Goal: Information Seeking & Learning: Learn about a topic

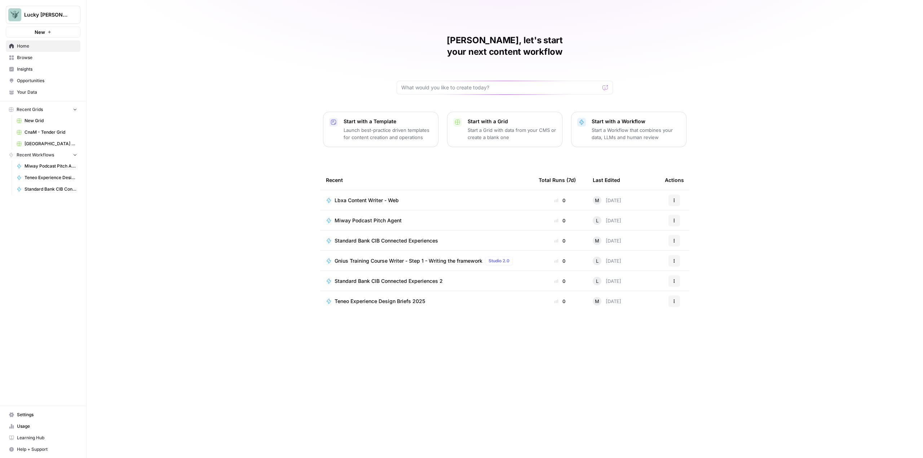
click at [75, 16] on icon "Workspace: Lucky Beard" at bounding box center [74, 14] width 3 height 5
type input "syn"
click at [34, 58] on button "Synthesia" at bounding box center [65, 54] width 115 height 12
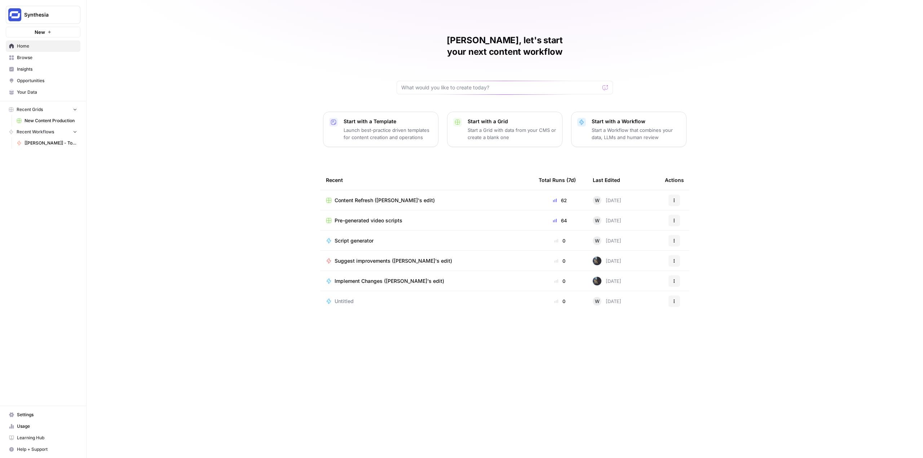
click at [31, 67] on span "Insights" at bounding box center [47, 69] width 60 height 6
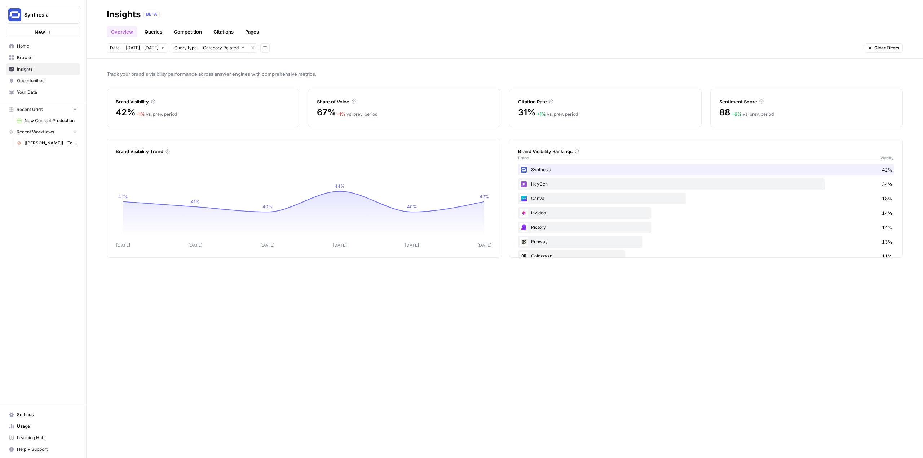
click at [161, 31] on link "Queries" at bounding box center [153, 32] width 26 height 12
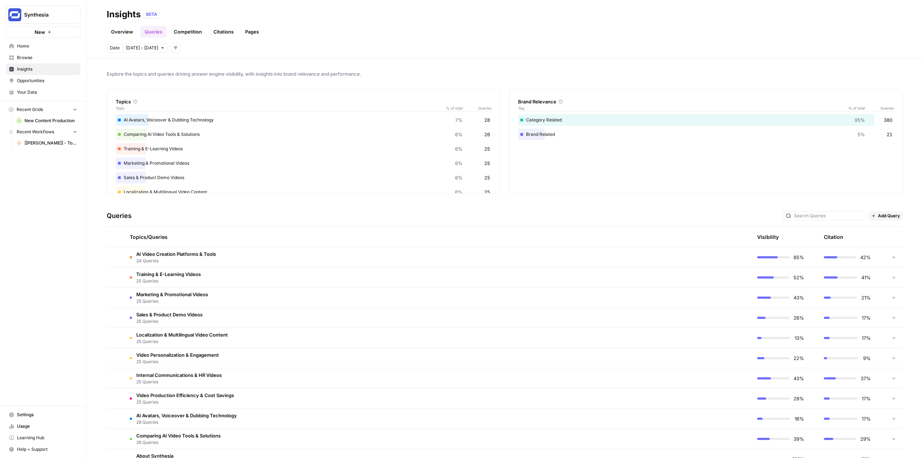
click at [890, 254] on div at bounding box center [893, 257] width 6 height 20
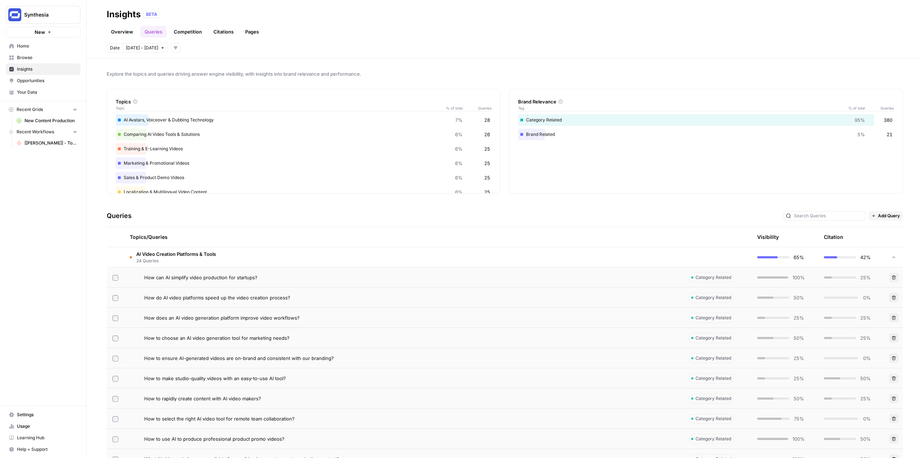
click at [891, 257] on icon at bounding box center [893, 257] width 5 height 5
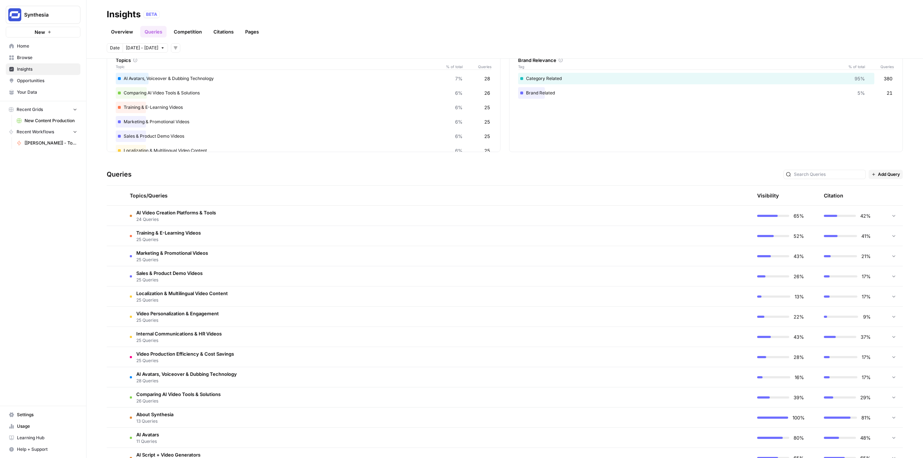
scroll to position [72, 0]
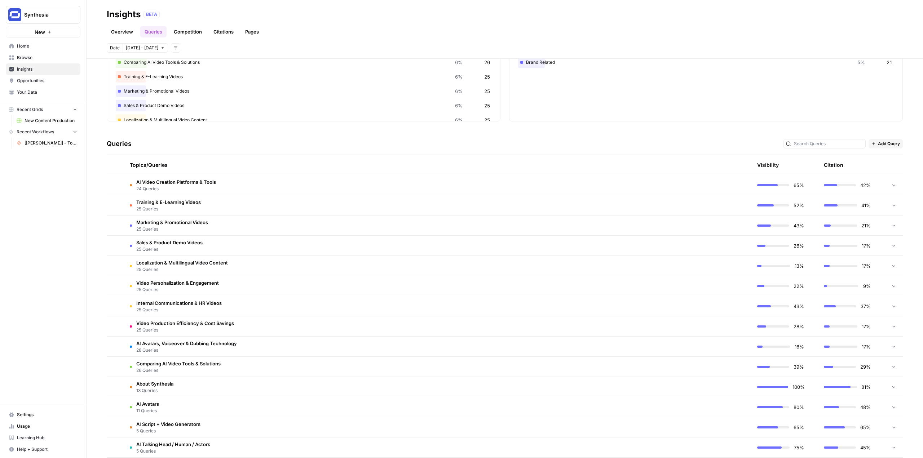
click at [236, 177] on td "AI Video Creation Platforms & Tools 24 Queries" at bounding box center [403, 185] width 559 height 20
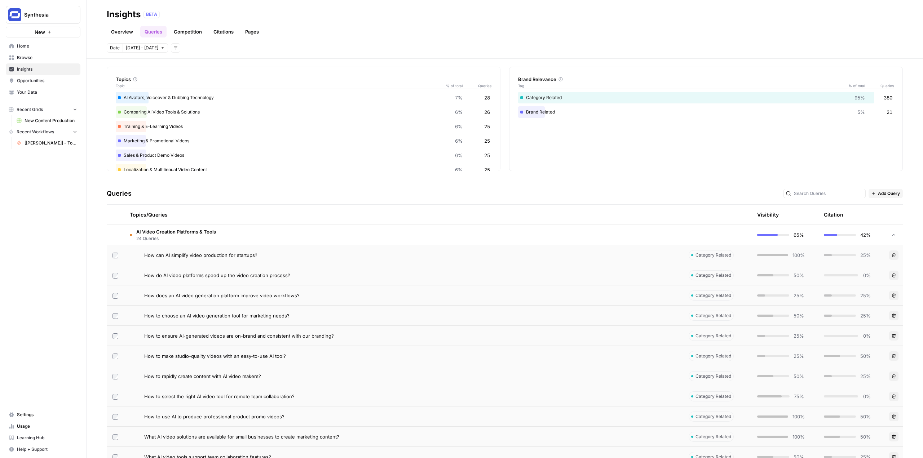
scroll to position [0, 0]
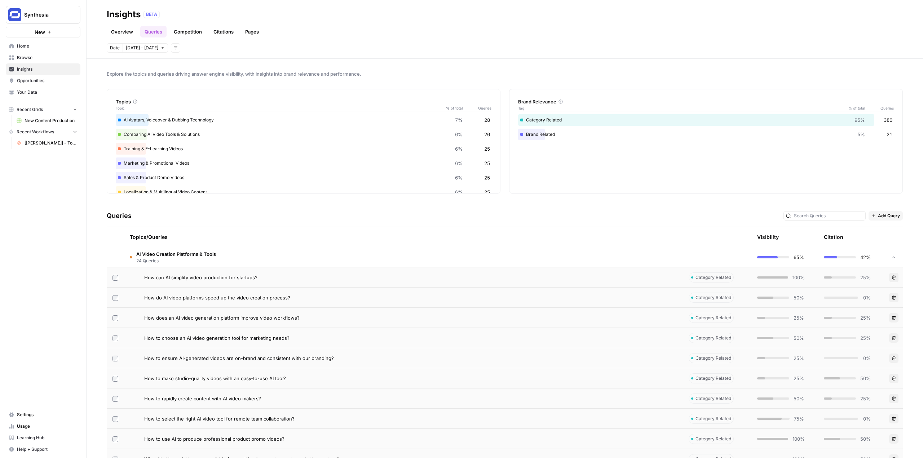
click at [235, 264] on td "AI Video Creation Platforms & Tools 24 Queries" at bounding box center [403, 257] width 559 height 20
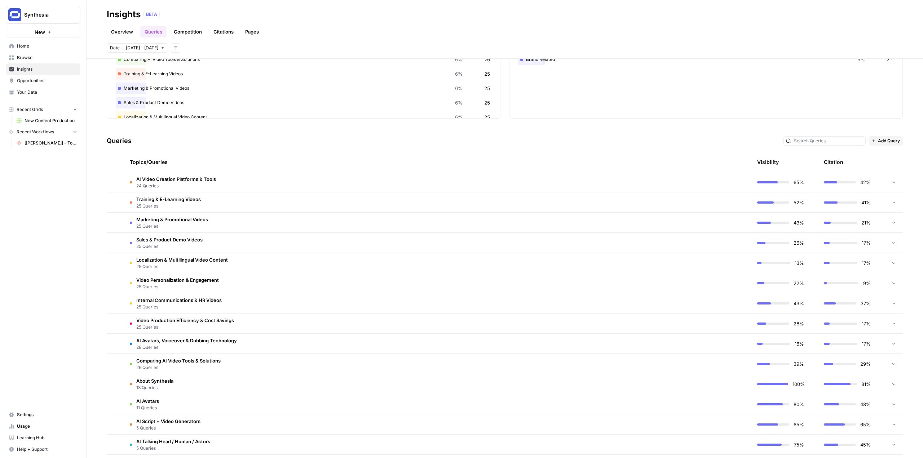
scroll to position [72, 0]
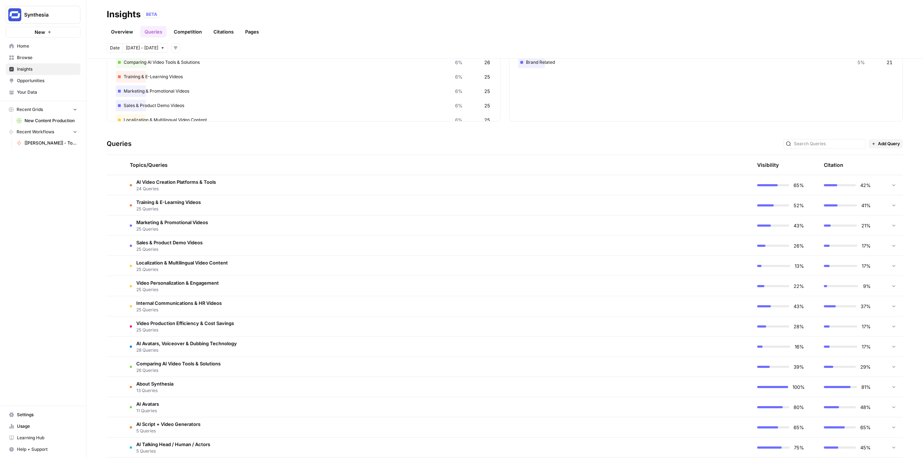
click at [892, 185] on icon at bounding box center [893, 185] width 3 height 2
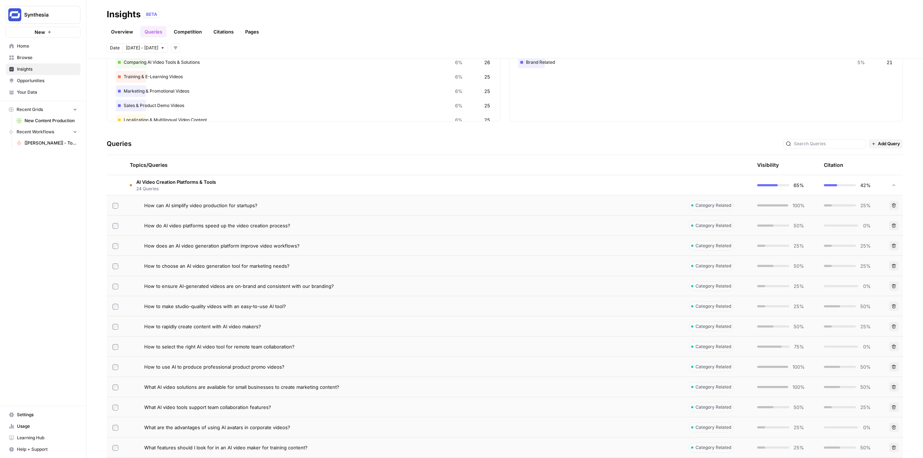
click at [889, 209] on button "Delete" at bounding box center [893, 205] width 9 height 9
click at [434, 107] on span "Confirm" at bounding box center [438, 109] width 20 height 7
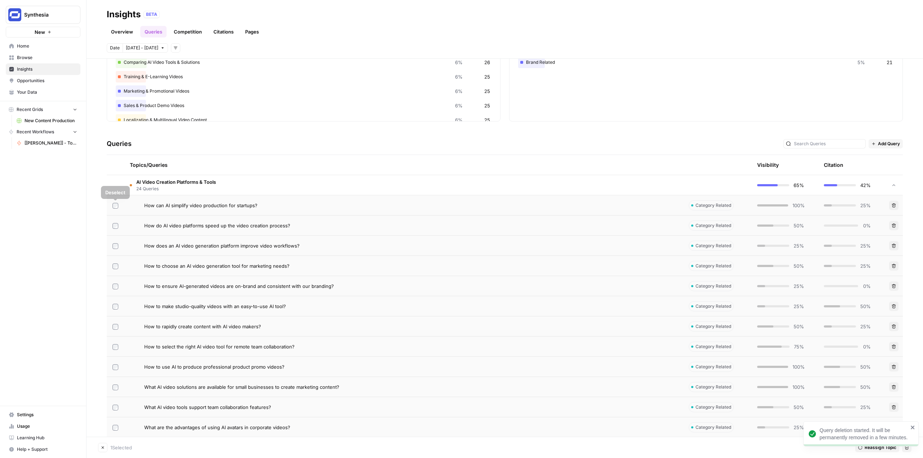
click at [114, 221] on td at bounding box center [115, 226] width 17 height 20
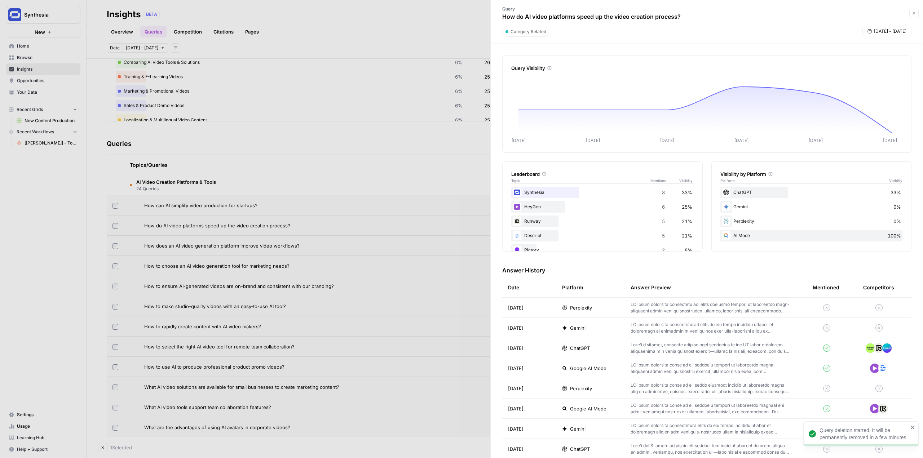
click at [914, 12] on icon "button" at bounding box center [914, 13] width 4 height 4
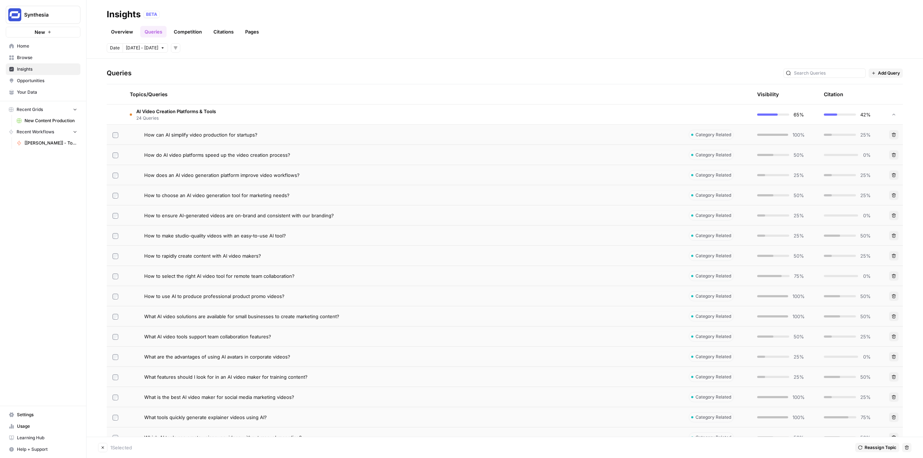
scroll to position [144, 0]
click at [118, 232] on td at bounding box center [115, 234] width 17 height 20
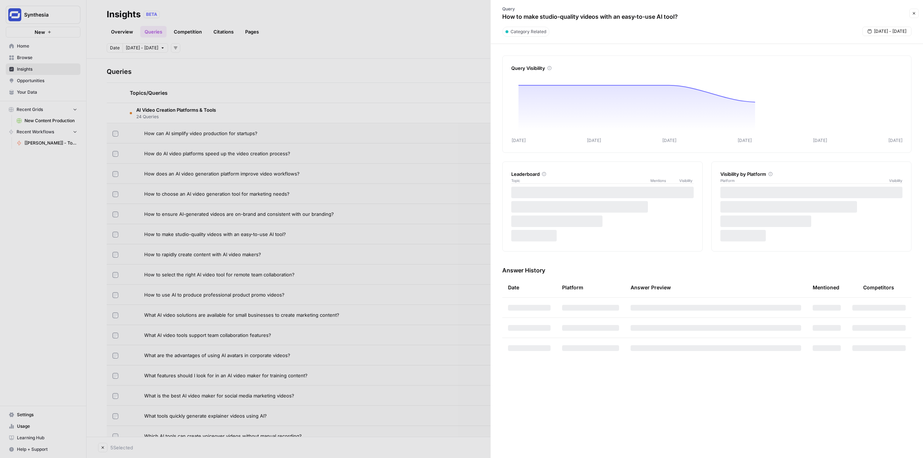
click at [116, 239] on div at bounding box center [461, 229] width 923 height 458
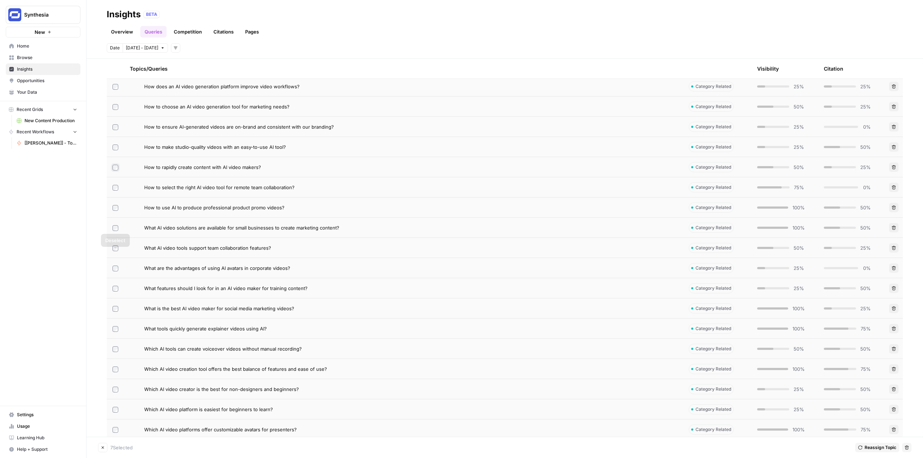
scroll to position [252, 0]
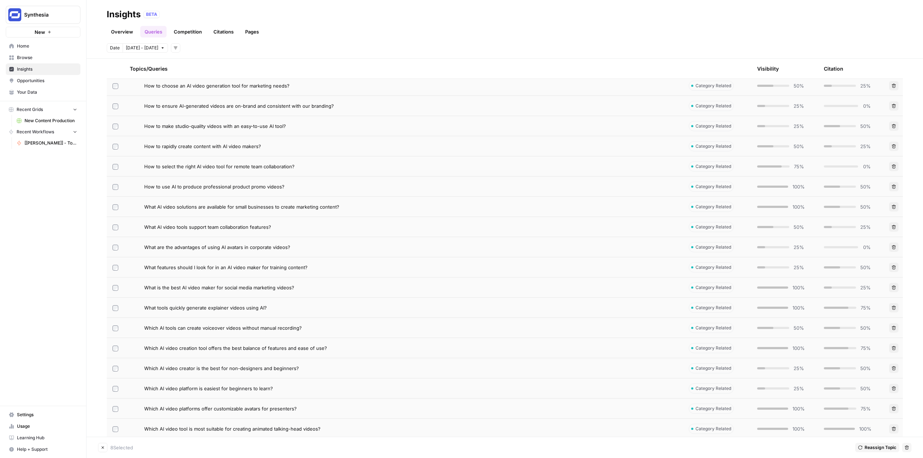
click at [115, 190] on td at bounding box center [115, 187] width 17 height 20
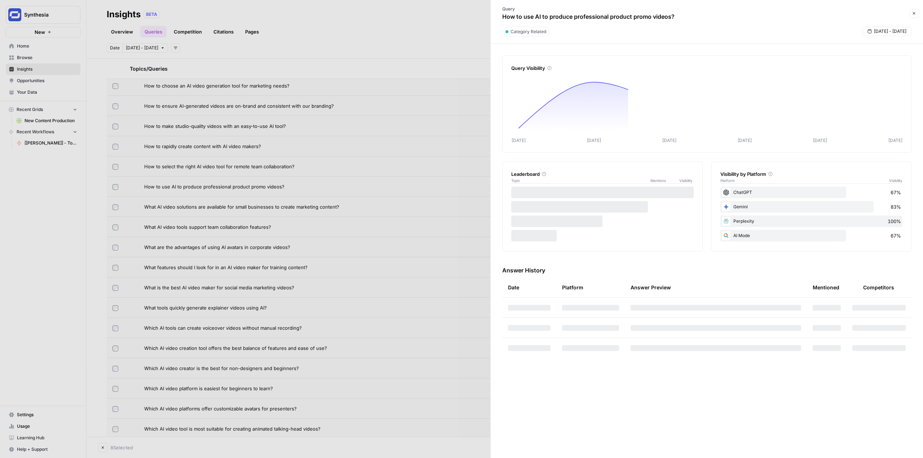
click at [117, 189] on div at bounding box center [461, 229] width 923 height 458
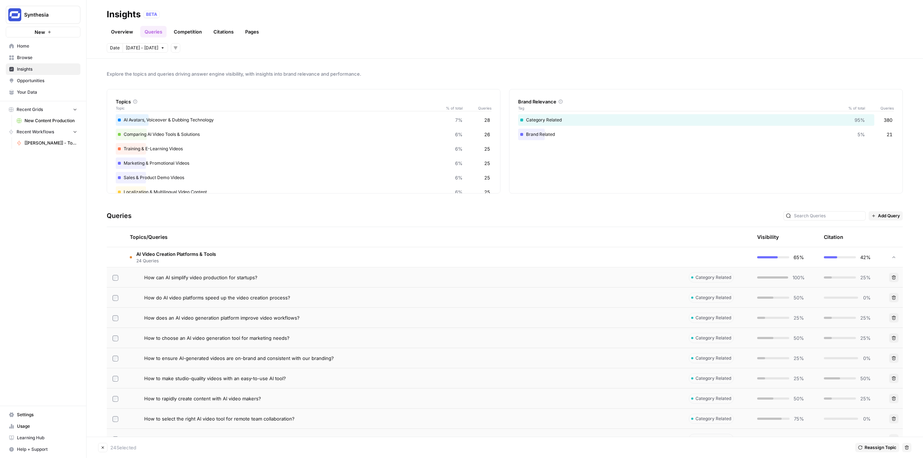
click at [908, 446] on icon "button" at bounding box center [907, 448] width 4 height 4
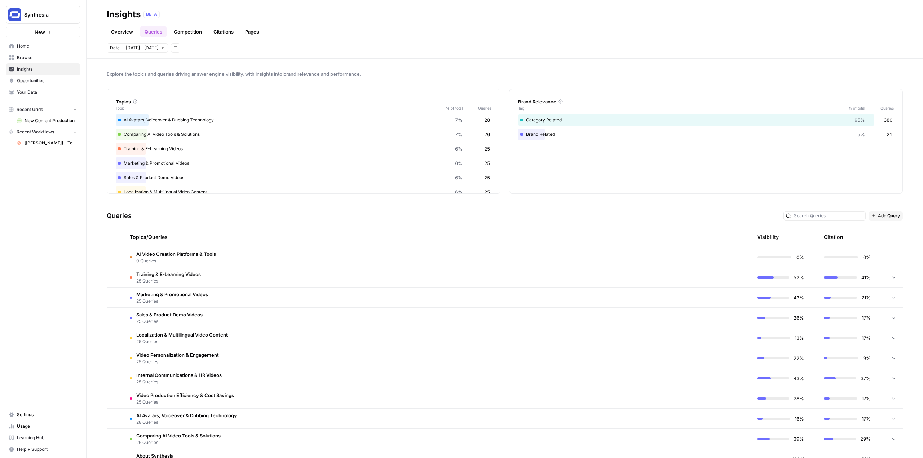
click at [217, 254] on td "AI Video Creation Platforms & Tools 0 Queries" at bounding box center [403, 257] width 559 height 20
click at [889, 255] on td at bounding box center [894, 257] width 18 height 20
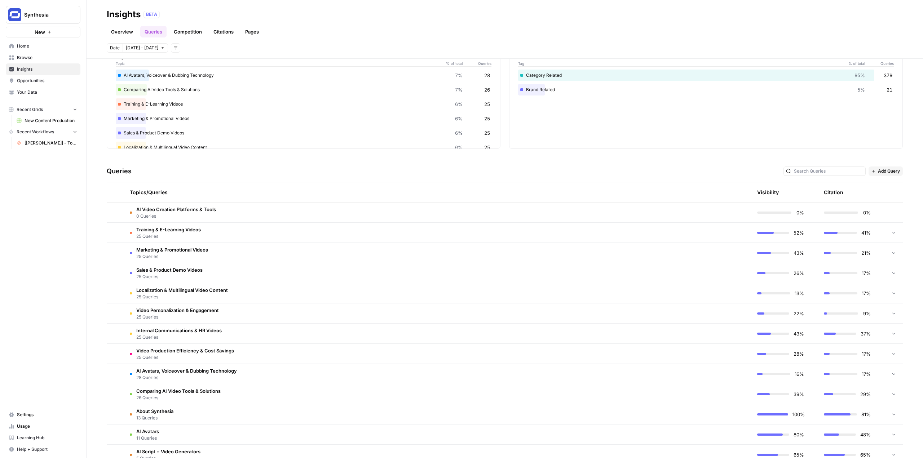
scroll to position [36, 0]
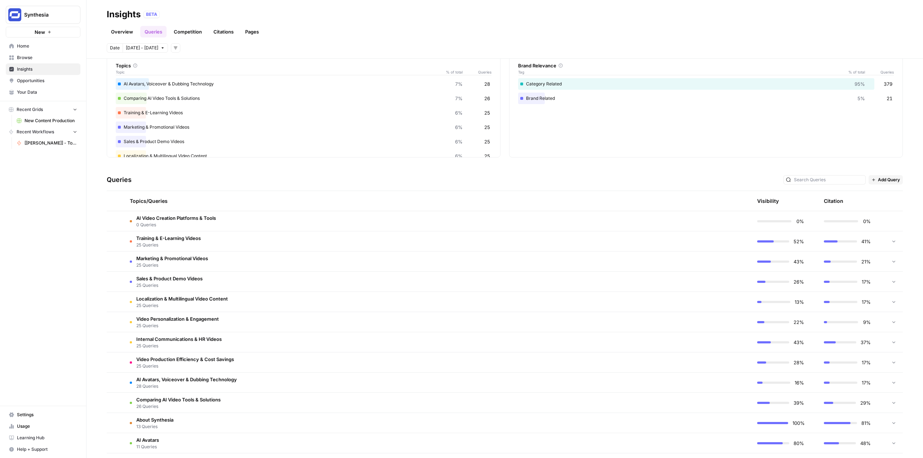
click at [150, 207] on div "Topics/Queries" at bounding box center [403, 201] width 547 height 20
click at [182, 220] on span "AI Video Creation Platforms & Tools" at bounding box center [176, 218] width 80 height 7
click at [44, 417] on span "Settings" at bounding box center [47, 415] width 60 height 6
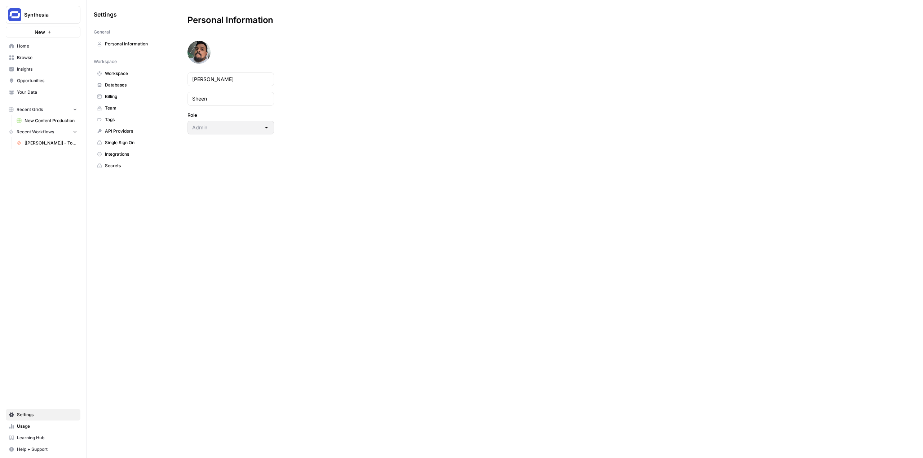
click at [144, 76] on span "Workspace" at bounding box center [133, 73] width 57 height 6
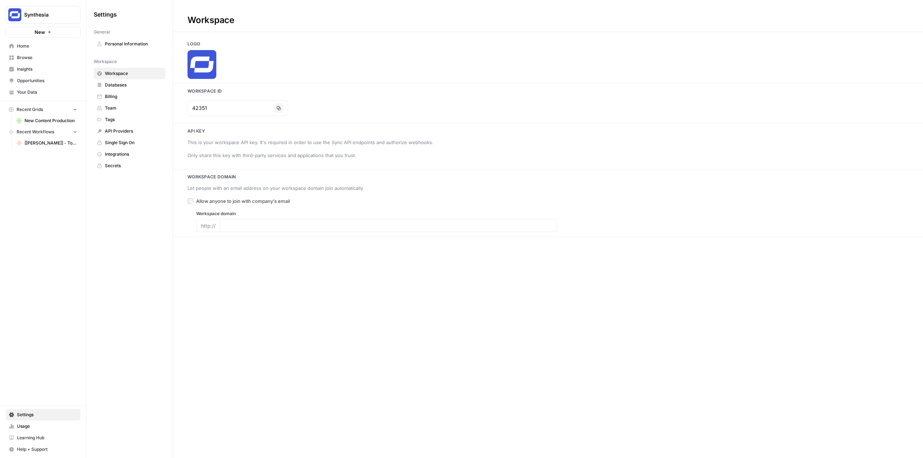
type input "[DOMAIN_NAME]"
click at [272, 113] on div "42351 Copy" at bounding box center [237, 108] width 101 height 16
click at [277, 107] on icon "button" at bounding box center [279, 108] width 4 height 4
click at [40, 71] on span "Insights" at bounding box center [47, 69] width 60 height 6
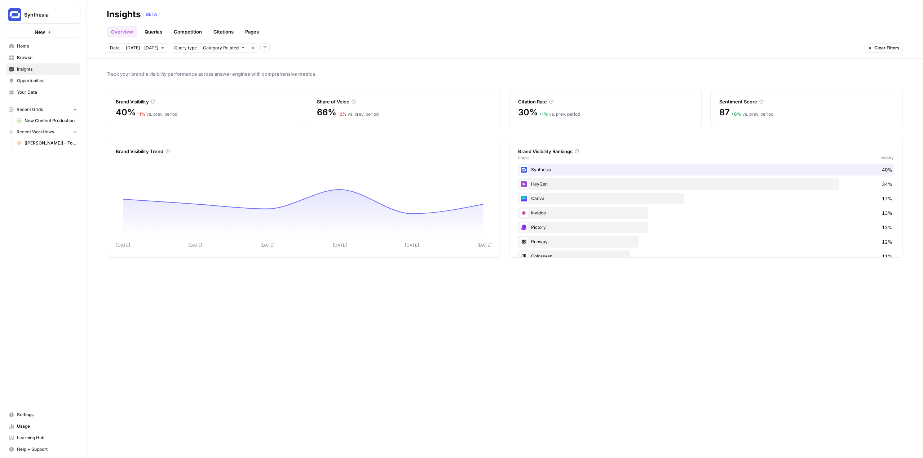
click at [151, 28] on link "Queries" at bounding box center [153, 32] width 26 height 12
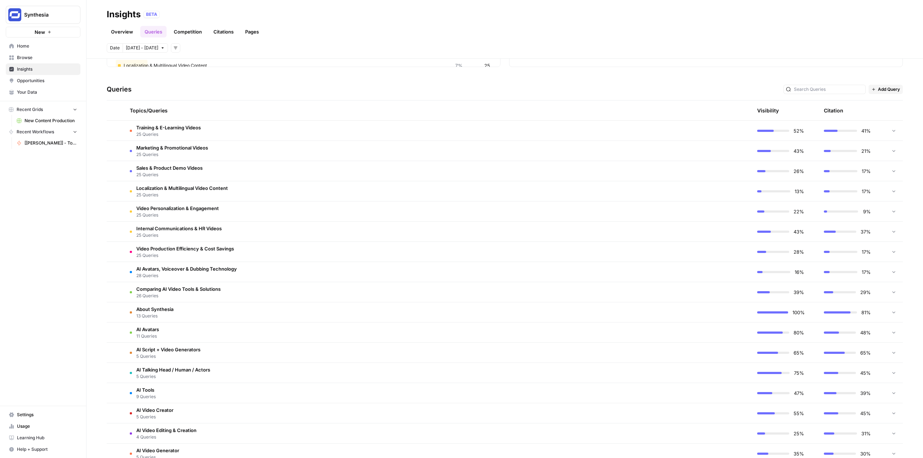
scroll to position [144, 0]
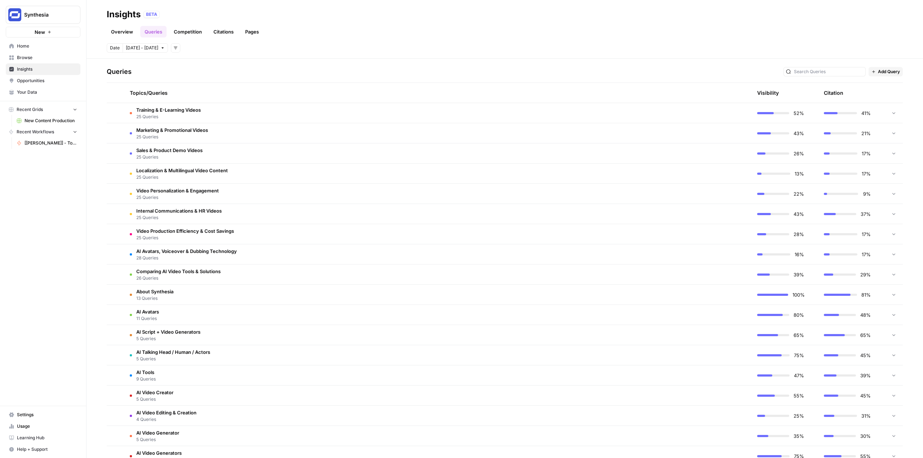
click at [891, 111] on icon at bounding box center [893, 112] width 5 height 5
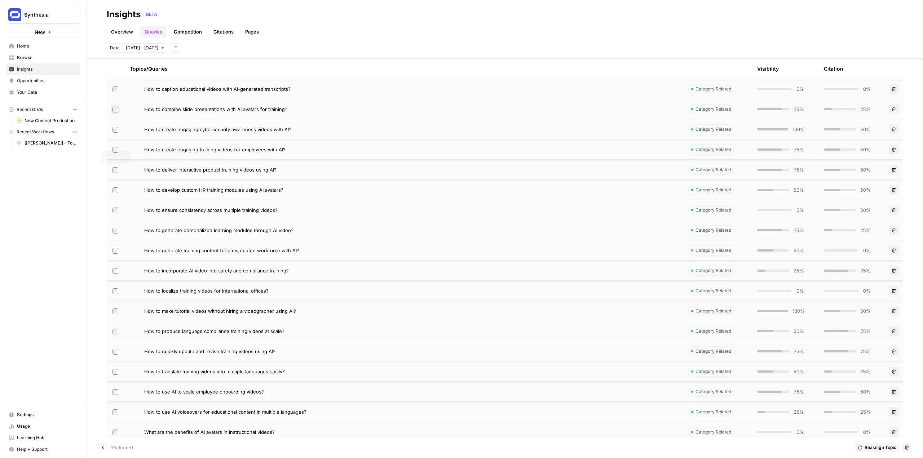
scroll to position [216, 0]
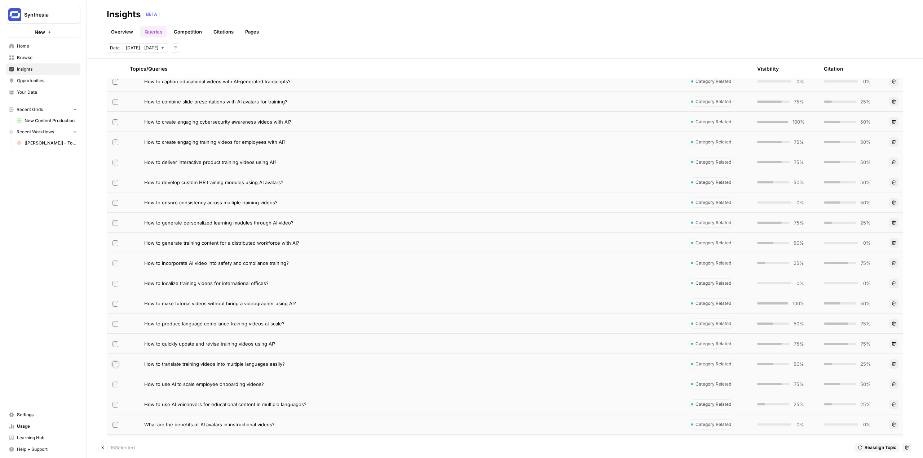
click at [116, 367] on td at bounding box center [115, 364] width 17 height 20
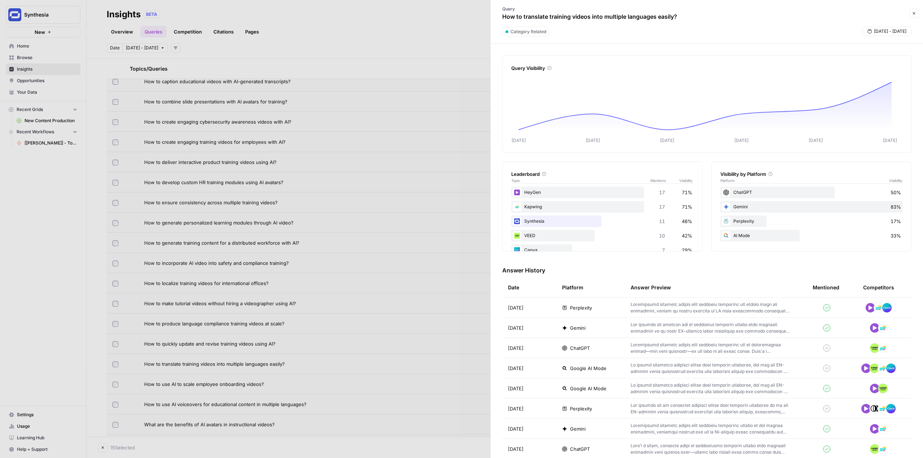
click at [116, 364] on div at bounding box center [461, 229] width 923 height 458
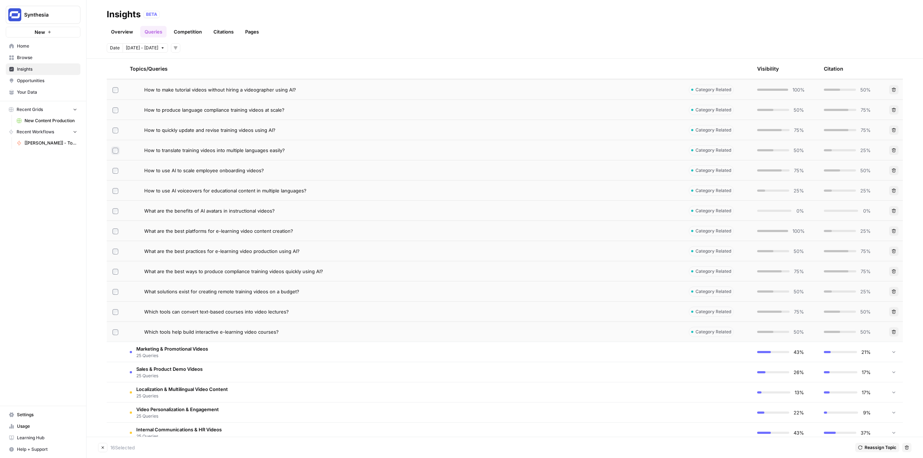
scroll to position [433, 0]
click at [906, 446] on icon "button" at bounding box center [907, 448] width 4 height 4
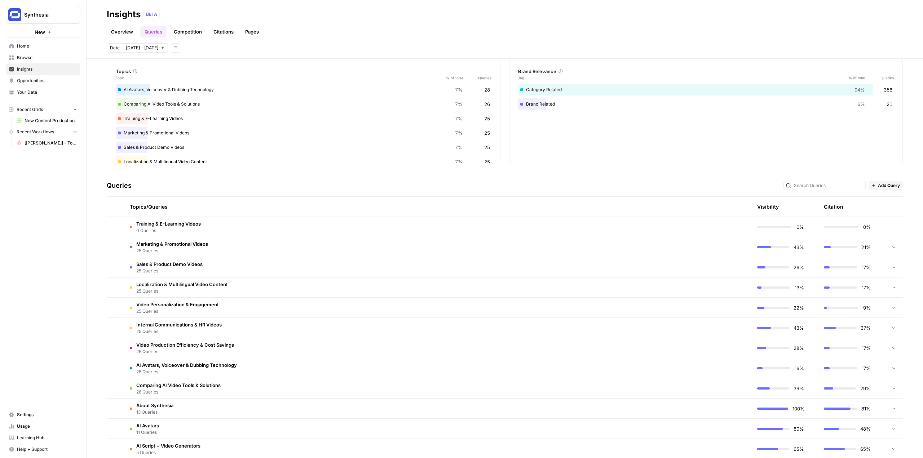
scroll to position [108, 0]
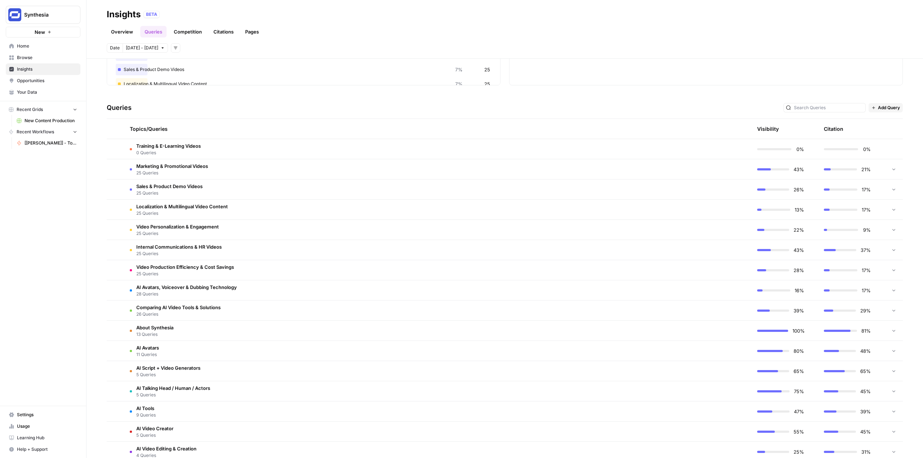
click at [200, 165] on span "Marketing & Promotional Videos" at bounding box center [172, 166] width 72 height 7
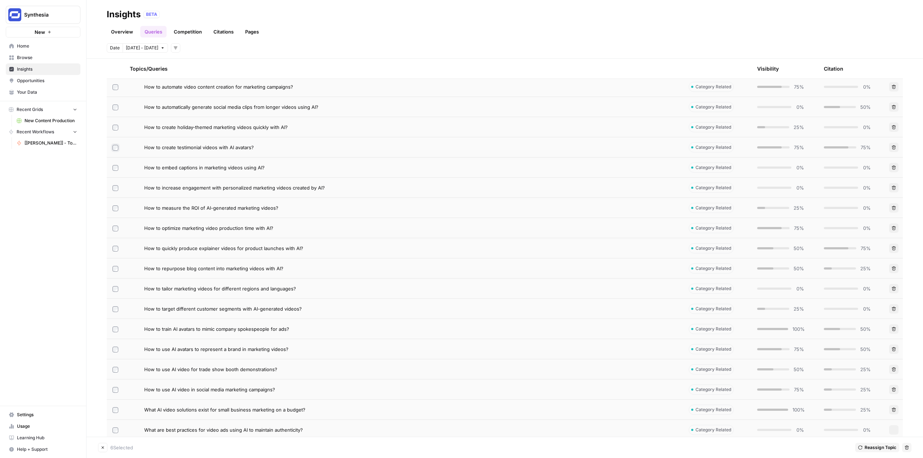
scroll to position [252, 0]
click at [116, 231] on td at bounding box center [115, 227] width 17 height 20
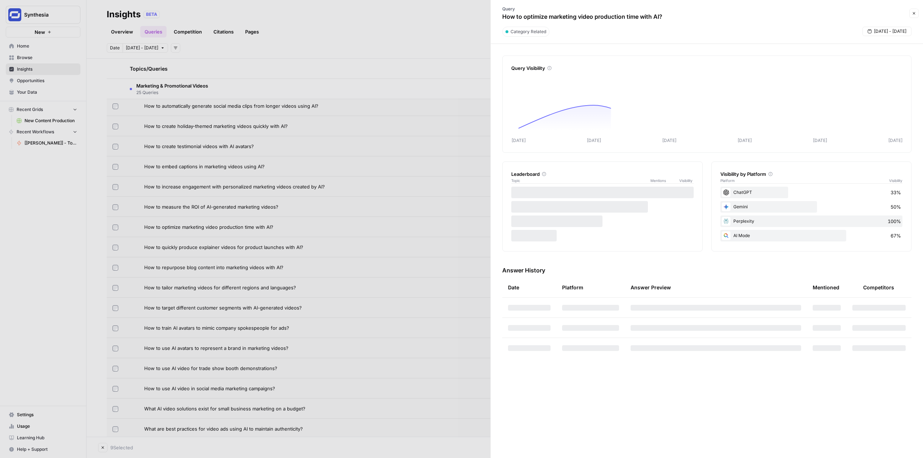
click at [115, 227] on div at bounding box center [461, 229] width 923 height 458
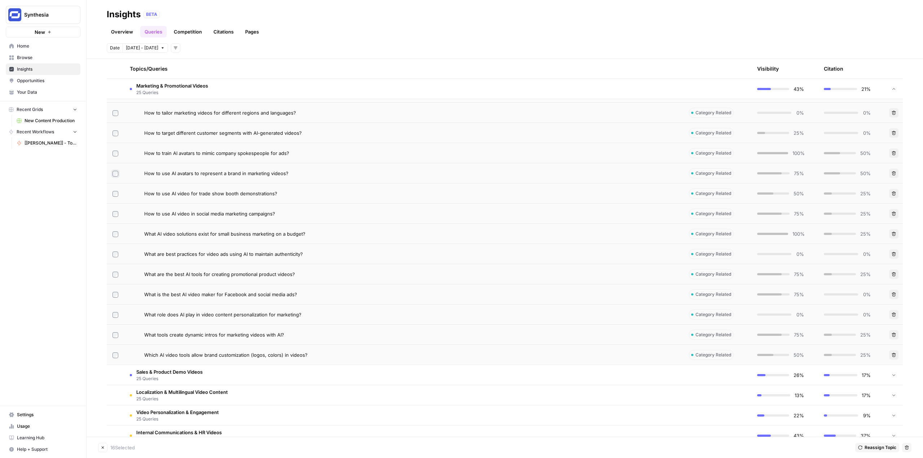
scroll to position [433, 0]
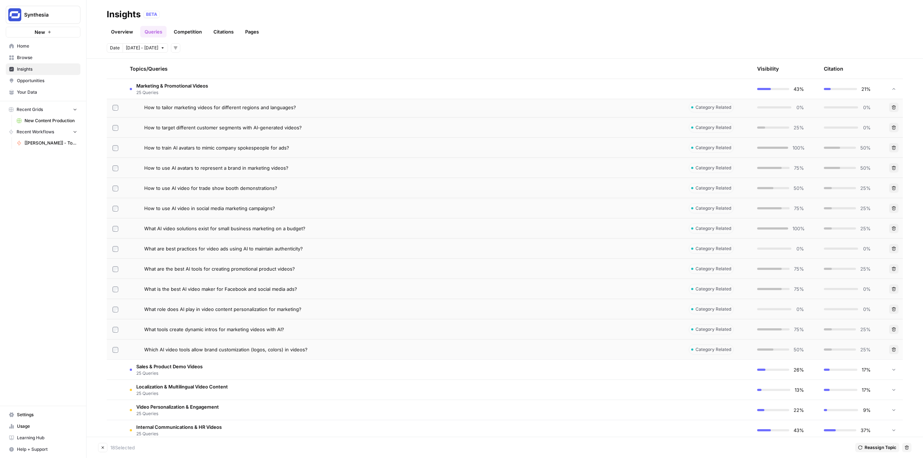
click at [116, 232] on td at bounding box center [115, 228] width 17 height 20
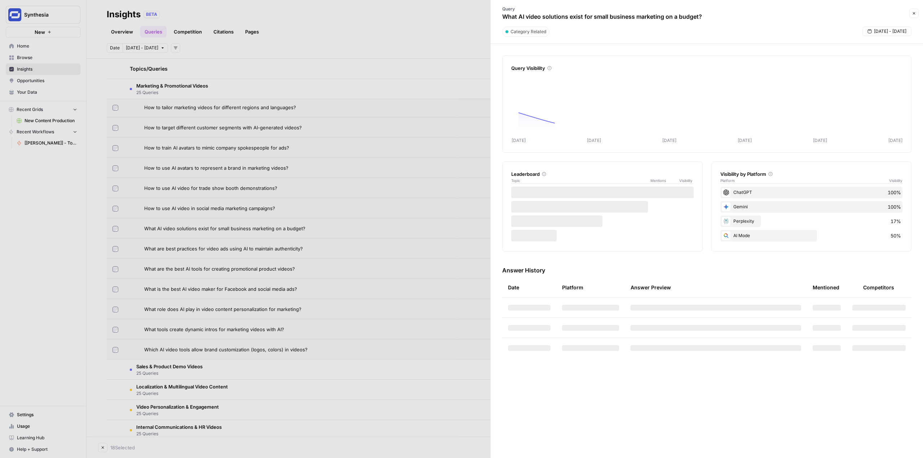
click at [116, 230] on div at bounding box center [461, 229] width 923 height 458
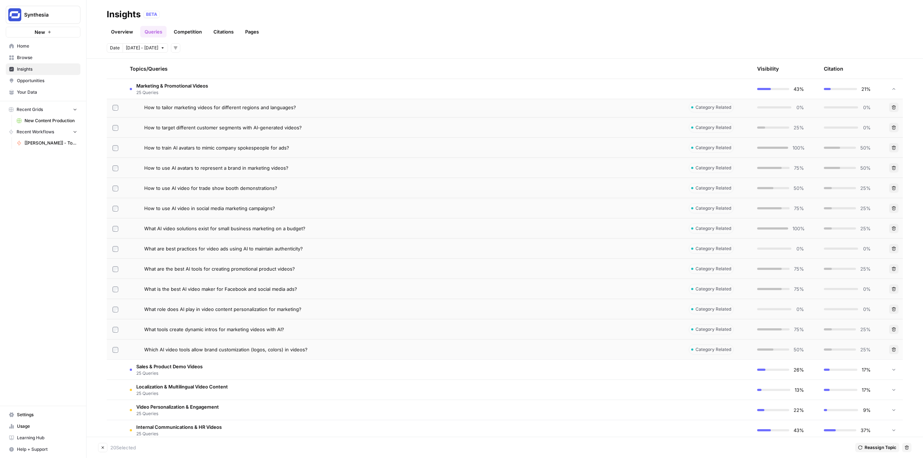
click at [116, 263] on td at bounding box center [115, 269] width 17 height 20
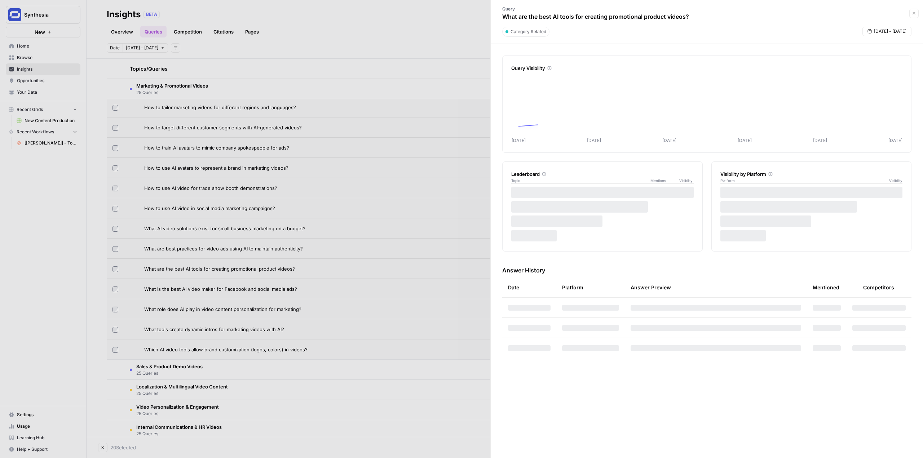
click at [115, 277] on div at bounding box center [461, 229] width 923 height 458
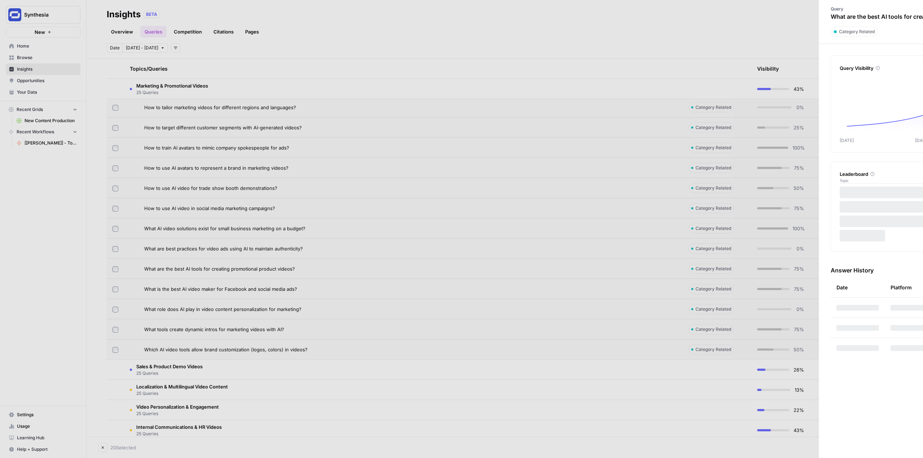
click at [115, 273] on td at bounding box center [115, 269] width 17 height 20
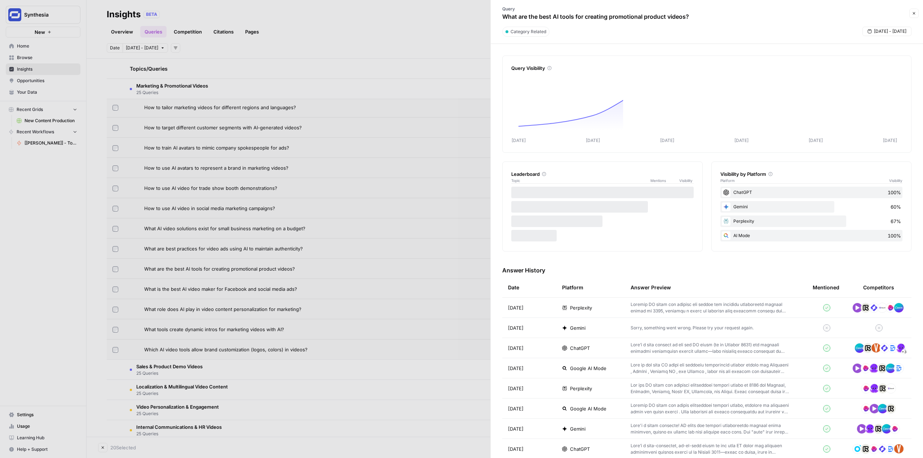
click at [116, 271] on div at bounding box center [461, 229] width 923 height 458
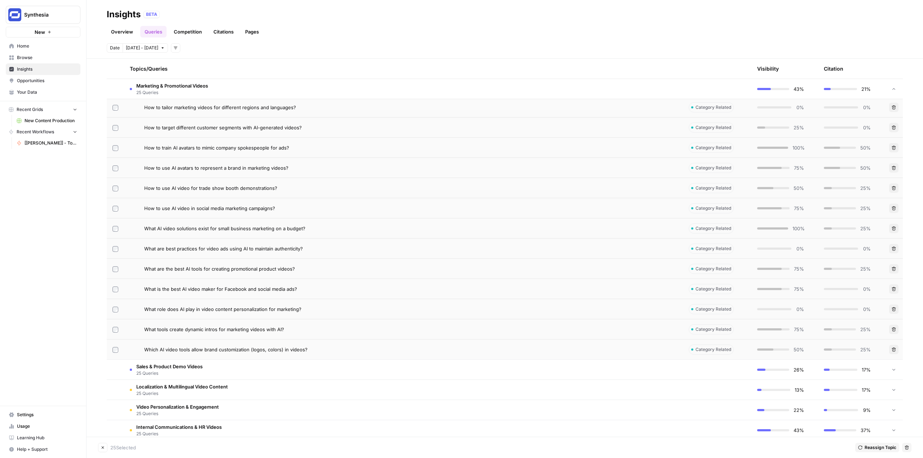
click at [909, 449] on icon "button" at bounding box center [907, 448] width 4 height 4
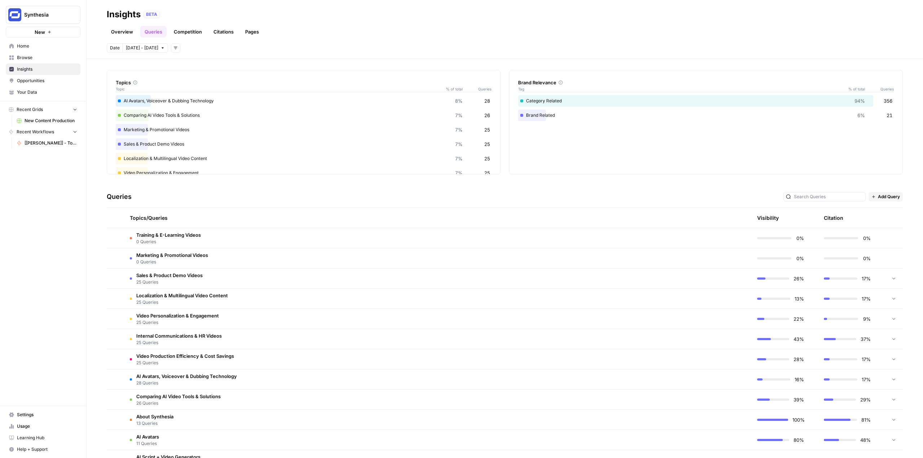
scroll to position [72, 0]
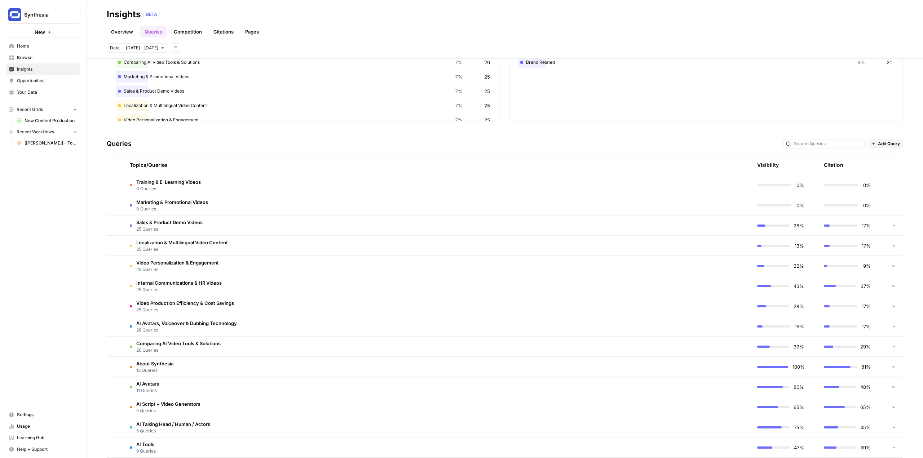
click at [165, 350] on span "26 Queries" at bounding box center [178, 350] width 84 height 6
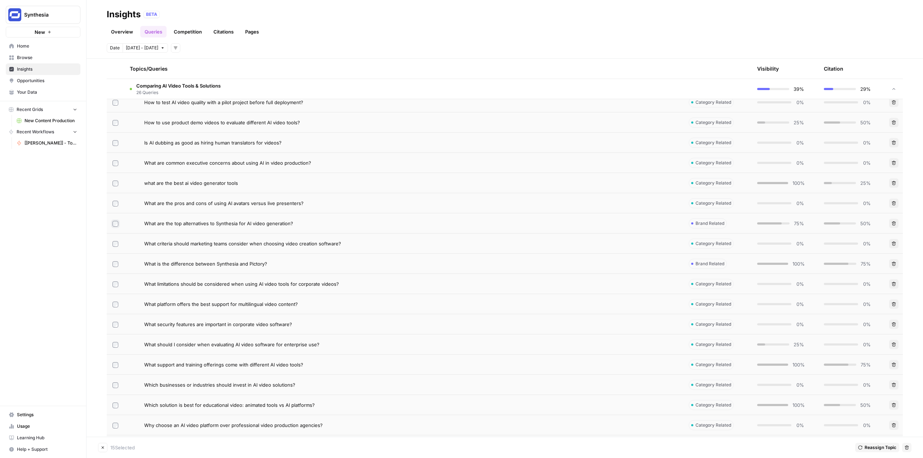
scroll to position [577, 0]
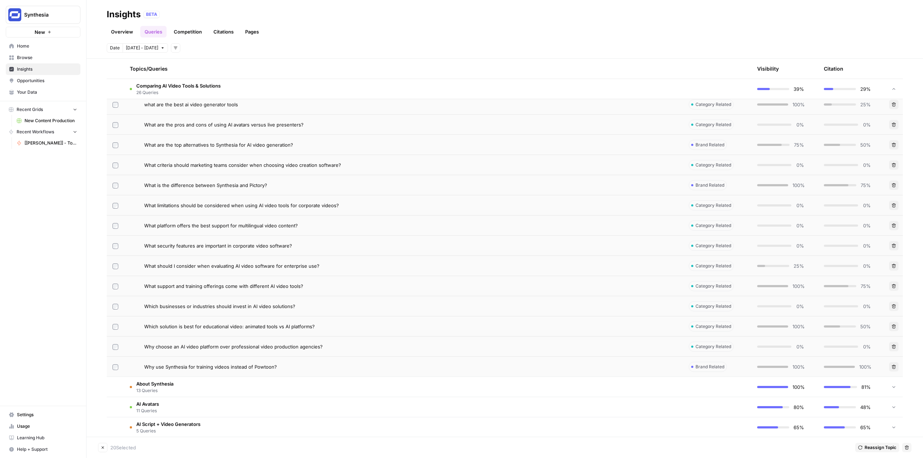
click at [117, 270] on td at bounding box center [115, 266] width 17 height 20
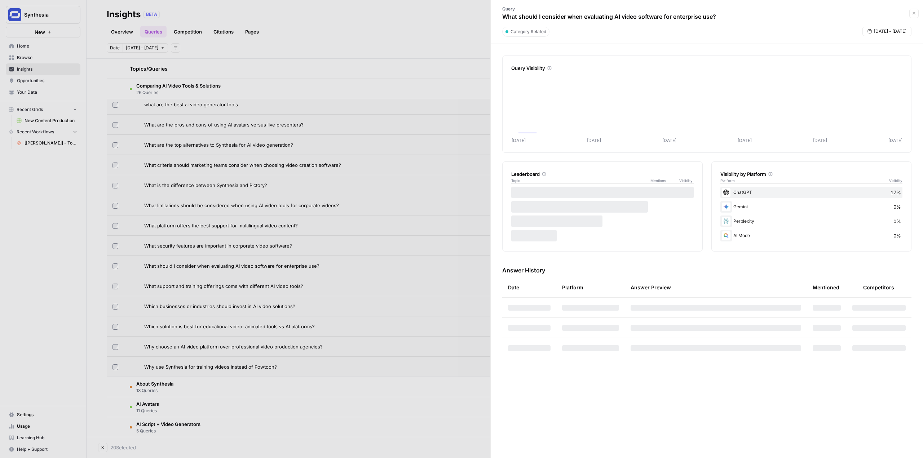
click at [116, 266] on div at bounding box center [461, 229] width 923 height 458
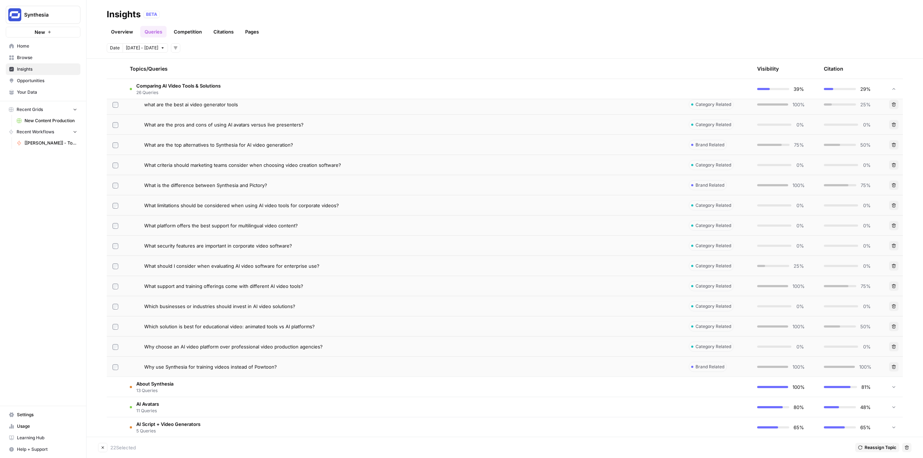
click at [116, 311] on td at bounding box center [115, 306] width 17 height 20
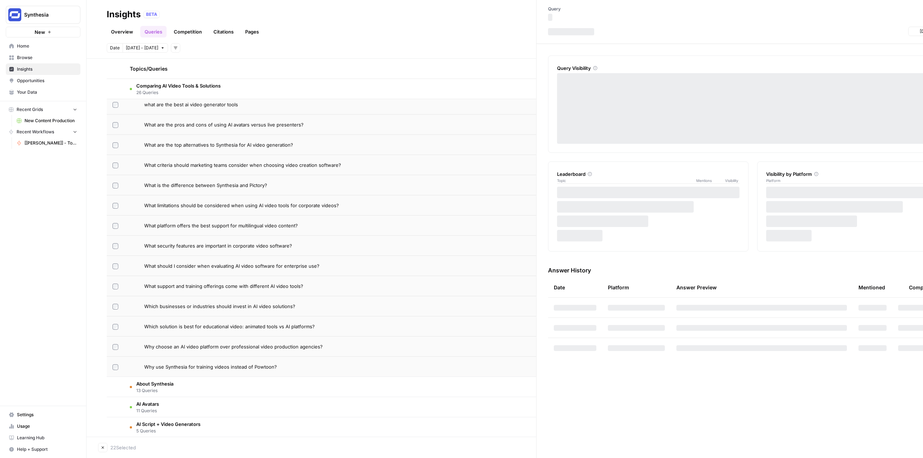
click at [116, 310] on div at bounding box center [461, 229] width 923 height 458
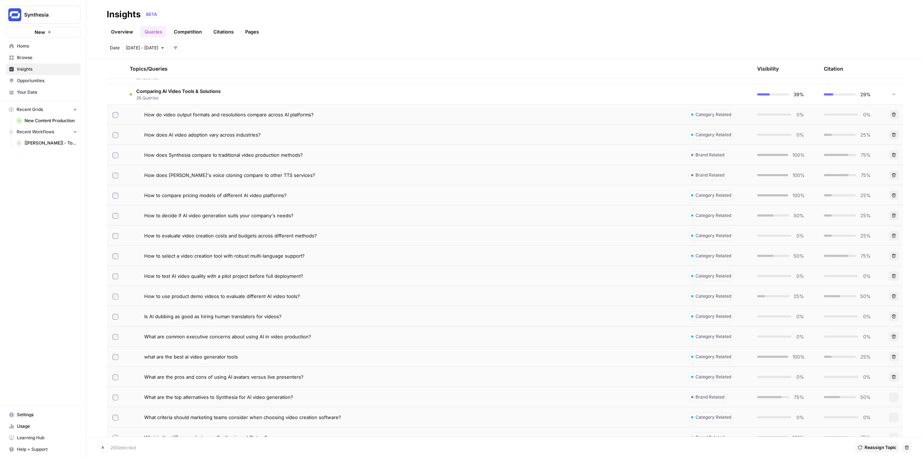
scroll to position [613, 0]
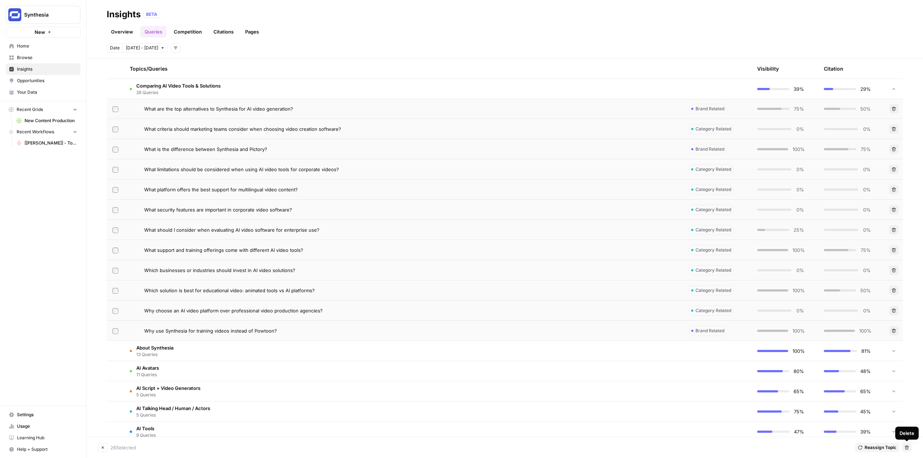
click at [910, 449] on button "Delete" at bounding box center [906, 447] width 9 height 9
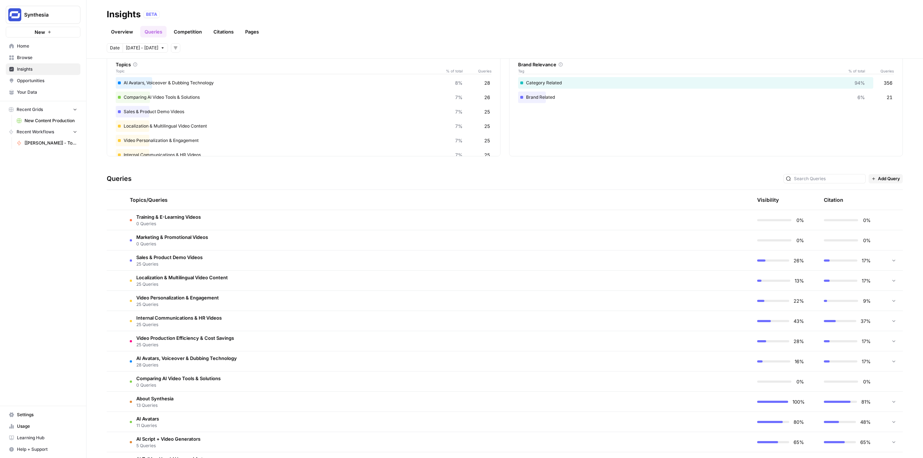
scroll to position [144, 0]
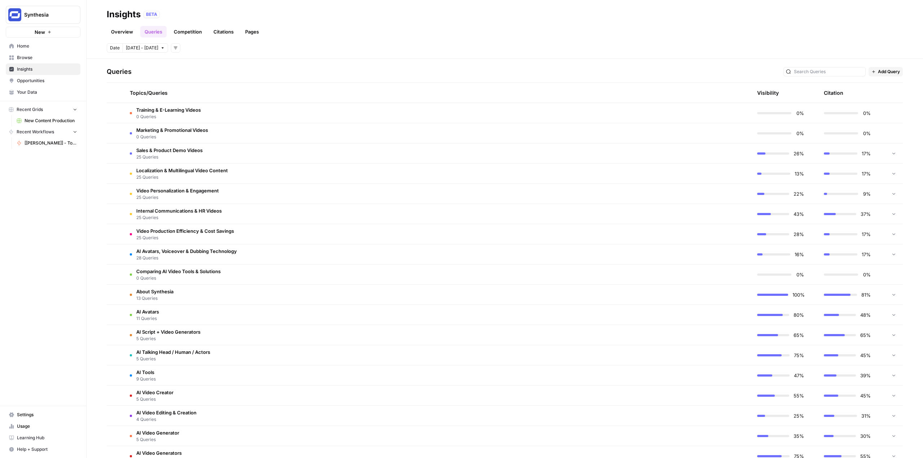
click at [180, 251] on span "AI Avatars, Voiceover & Dubbing Technology" at bounding box center [186, 251] width 101 height 7
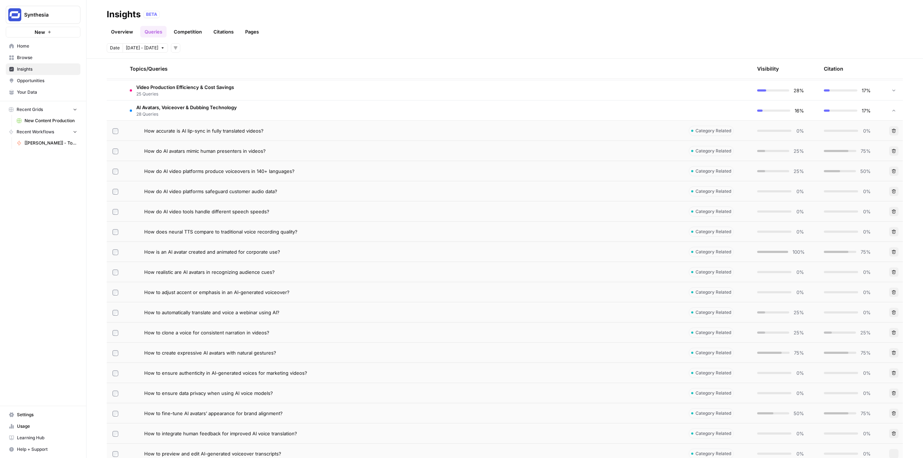
scroll to position [288, 0]
click at [116, 215] on td at bounding box center [115, 211] width 17 height 20
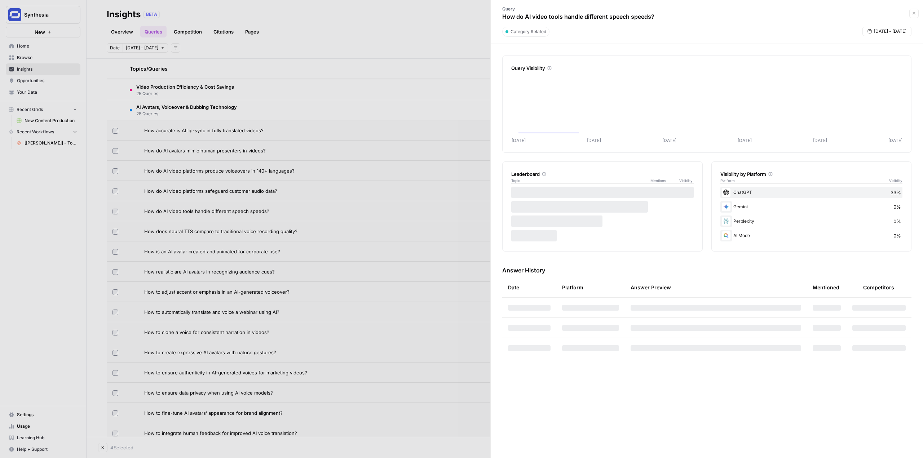
click at [116, 213] on div at bounding box center [461, 229] width 923 height 458
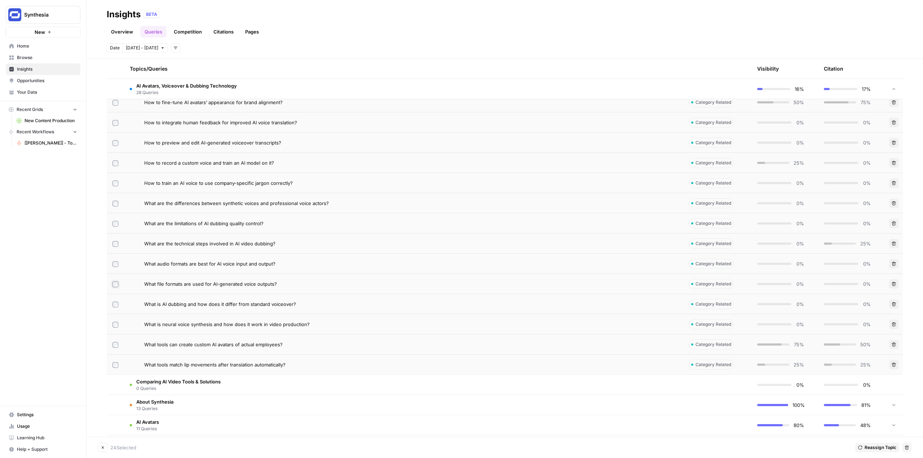
scroll to position [613, 0]
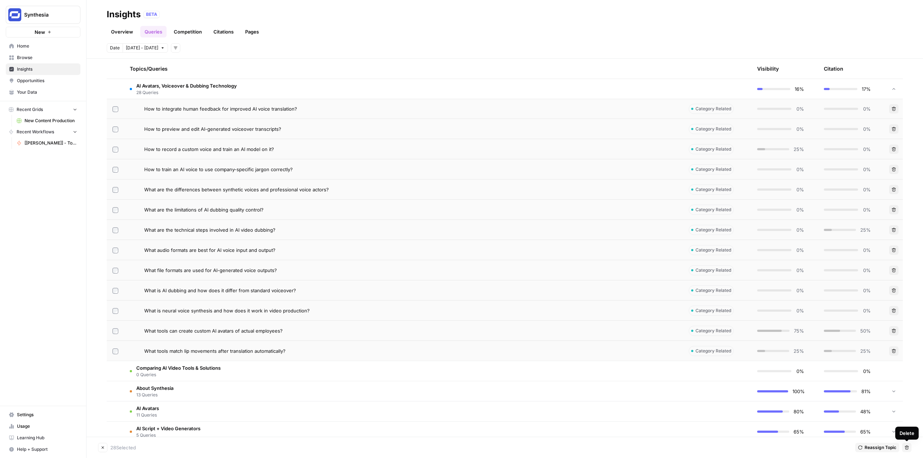
click at [905, 450] on button "Delete" at bounding box center [906, 447] width 9 height 9
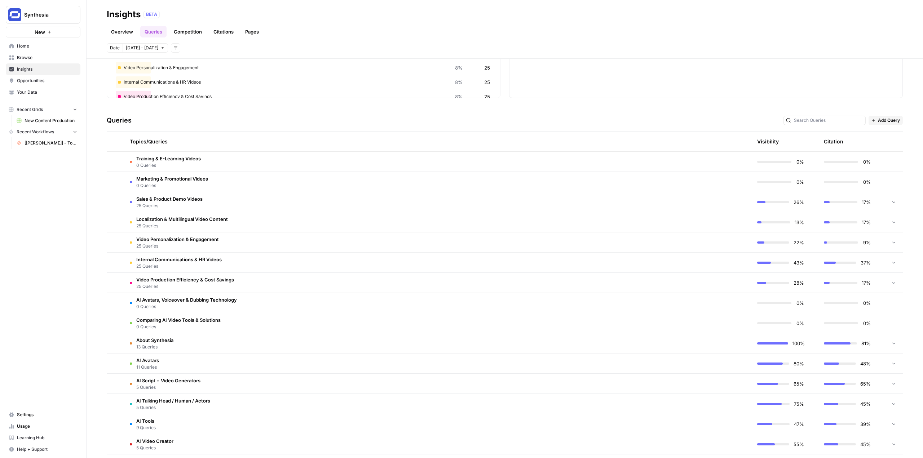
scroll to position [123, 0]
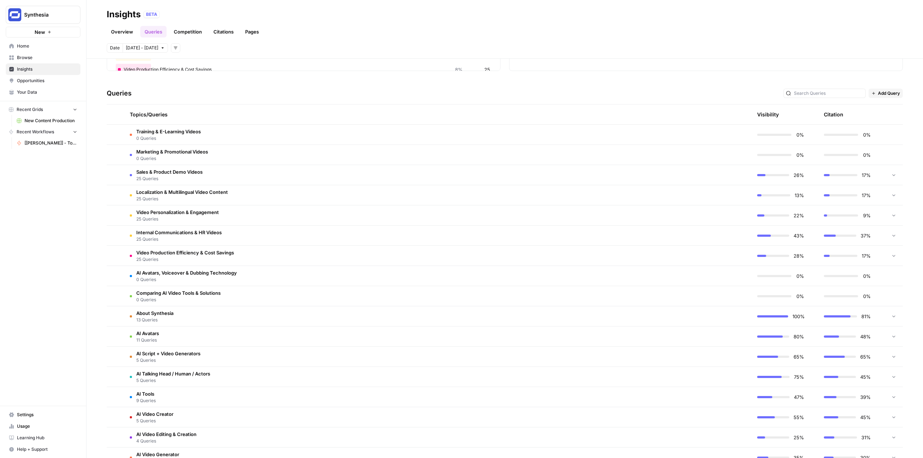
click at [212, 252] on span "Video Production Efficiency & Cost Savings" at bounding box center [185, 252] width 98 height 7
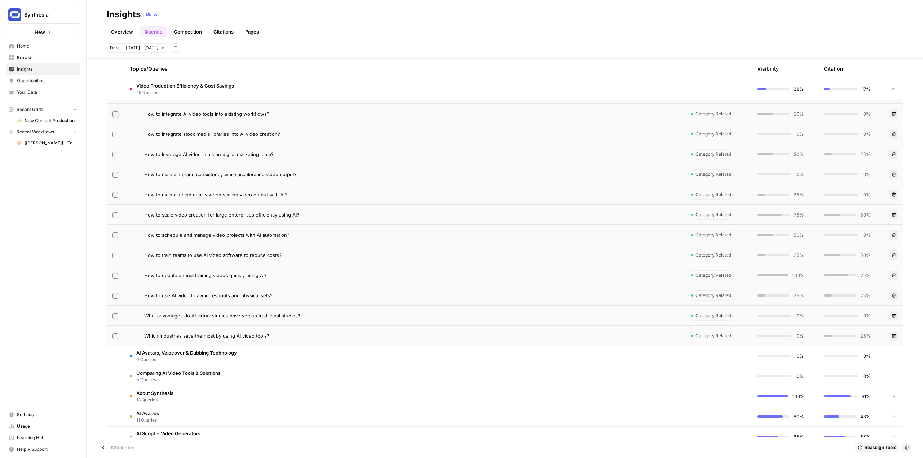
scroll to position [555, 0]
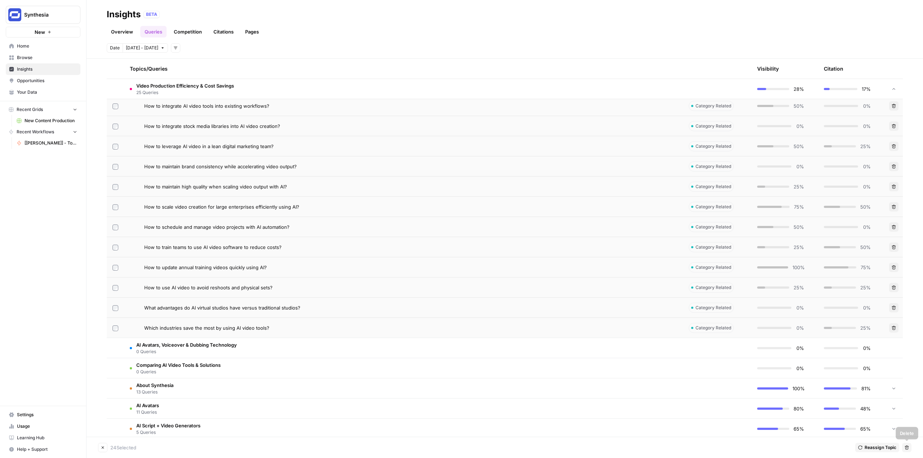
click at [906, 446] on icon "button" at bounding box center [907, 448] width 4 height 4
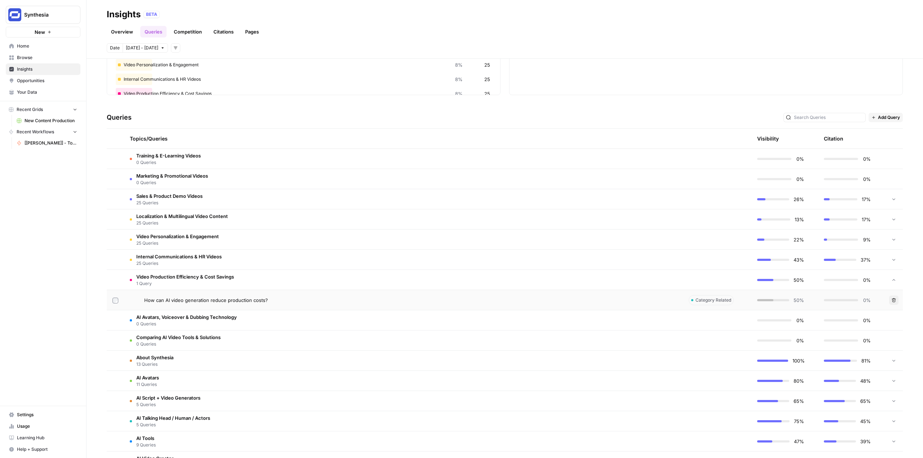
scroll to position [106, 0]
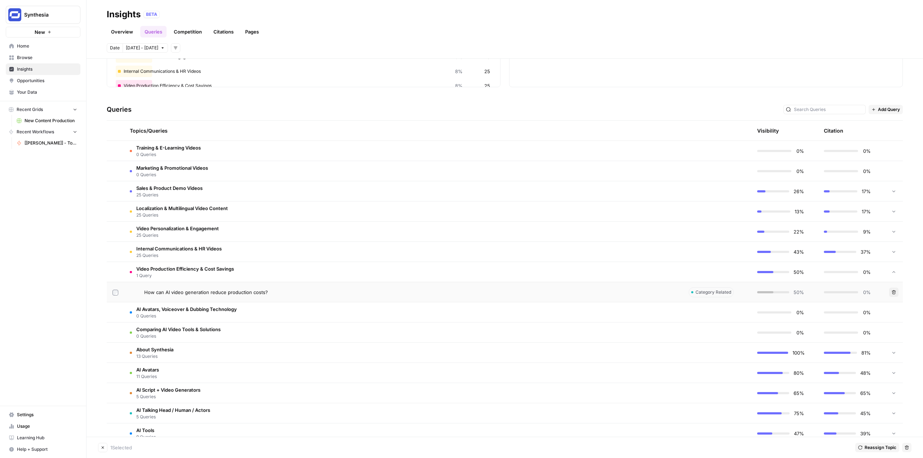
click at [903, 446] on button "Delete" at bounding box center [906, 447] width 9 height 9
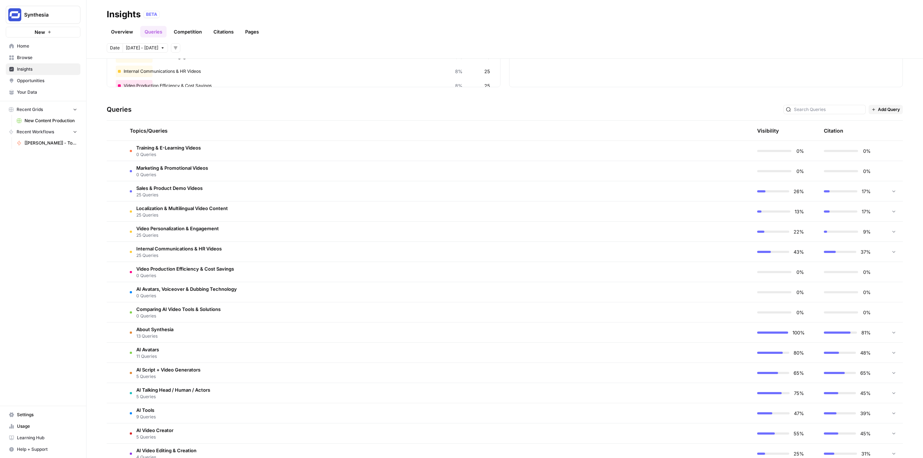
click at [125, 251] on td "Internal Communications & HR Videos 25 Queries" at bounding box center [403, 252] width 559 height 20
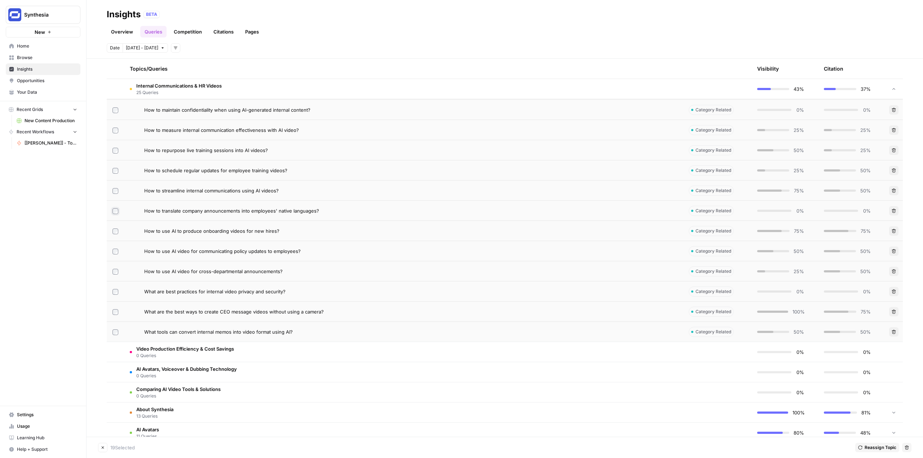
scroll to position [539, 0]
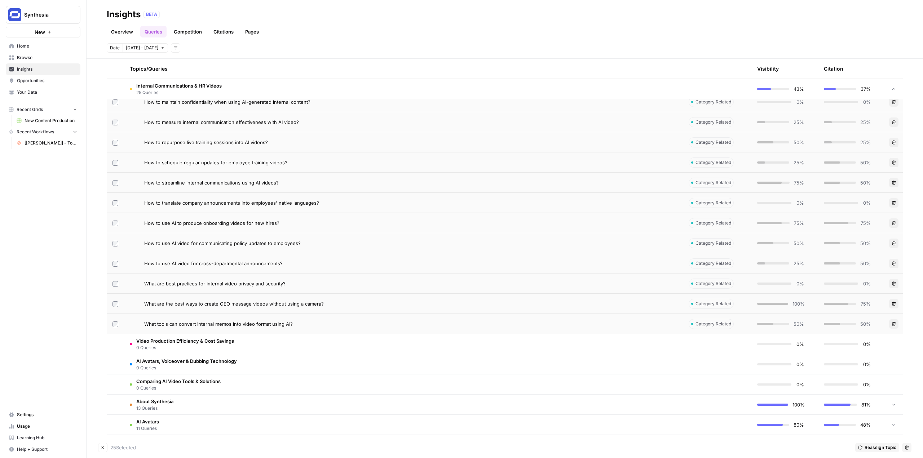
click at [905, 448] on icon "button" at bounding box center [907, 448] width 4 height 4
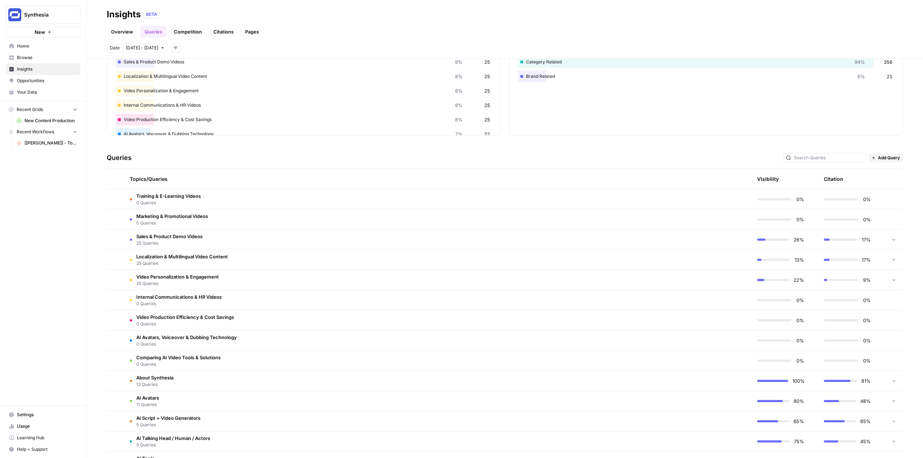
scroll to position [50, 0]
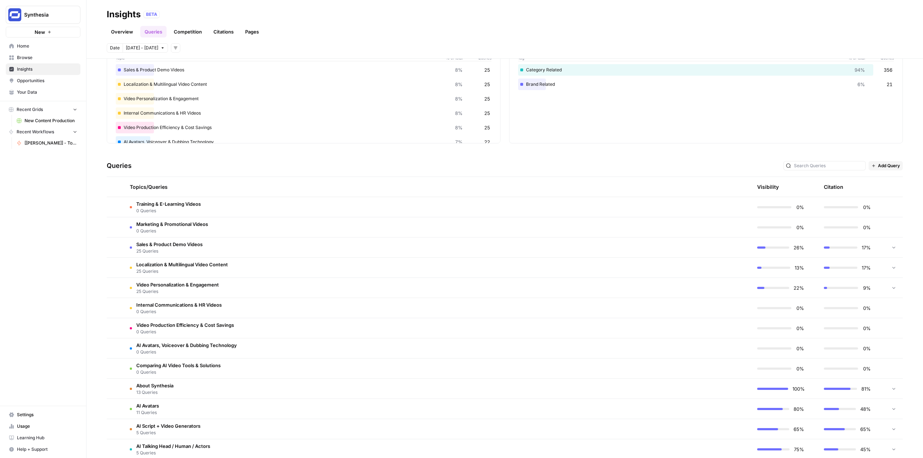
click at [190, 283] on span "Video Personalization & Engagement" at bounding box center [177, 284] width 83 height 7
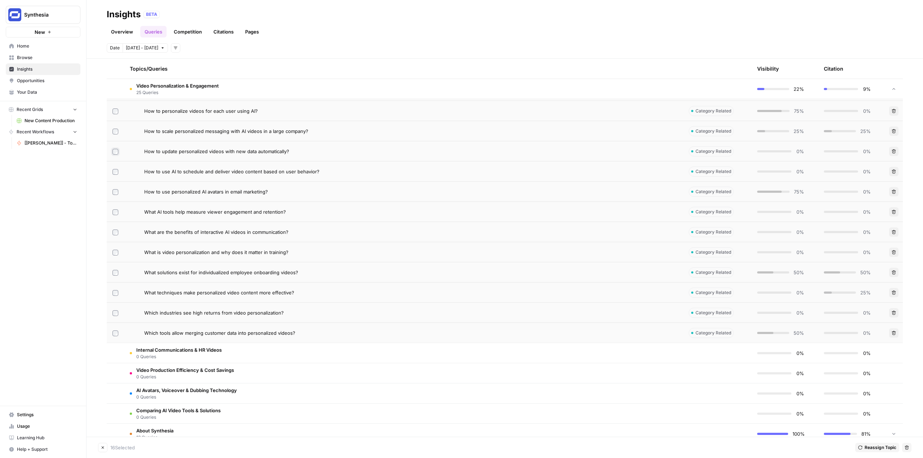
scroll to position [519, 0]
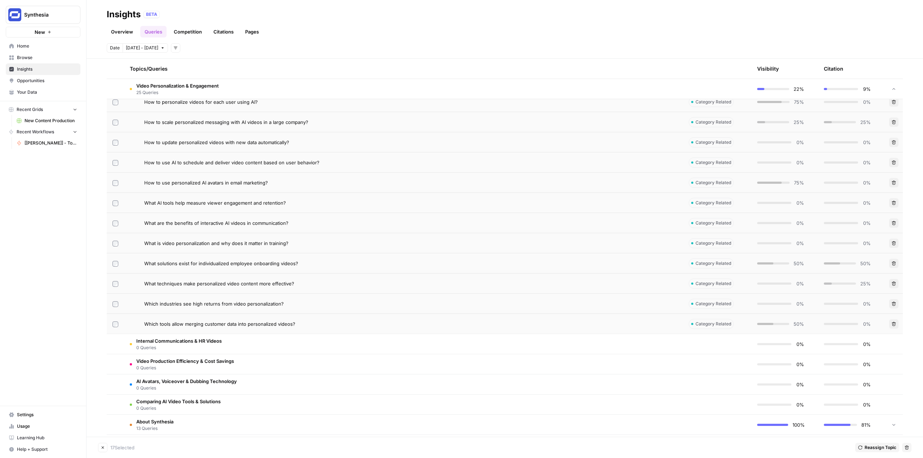
click at [118, 180] on label at bounding box center [115, 183] width 6 height 6
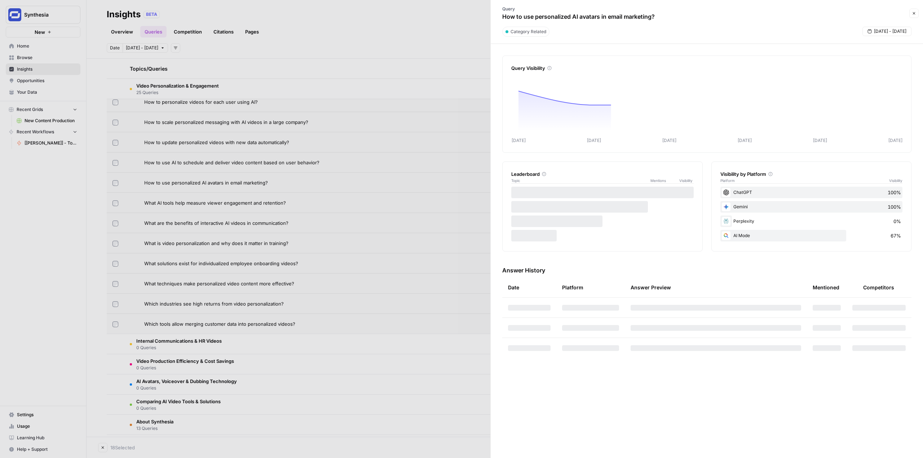
click at [116, 204] on div at bounding box center [461, 229] width 923 height 458
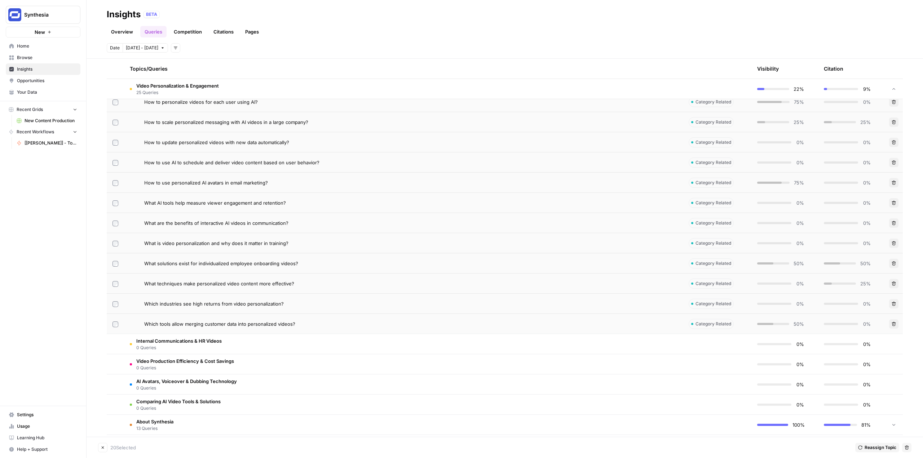
click at [112, 247] on td at bounding box center [115, 243] width 17 height 20
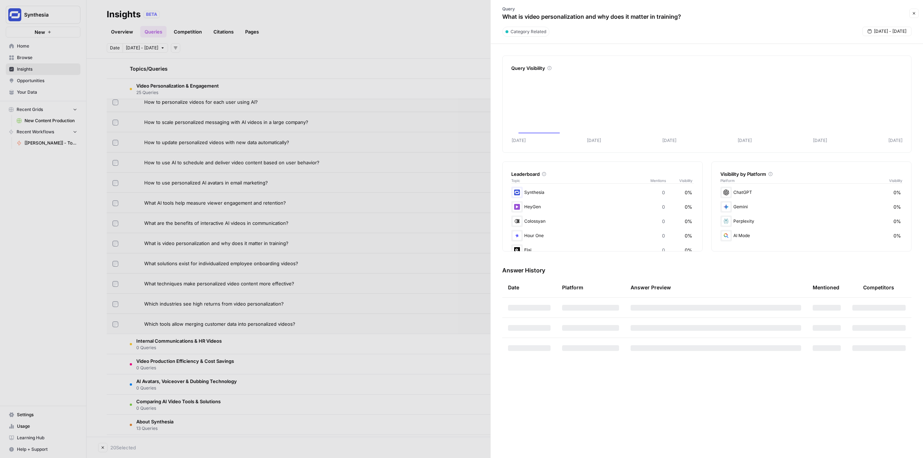
click at [115, 245] on div at bounding box center [461, 229] width 923 height 458
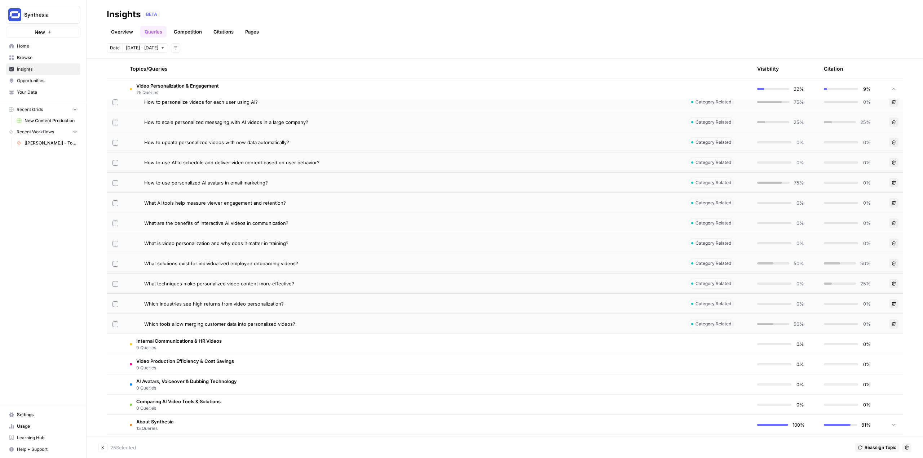
click at [904, 449] on button "Delete" at bounding box center [906, 447] width 9 height 9
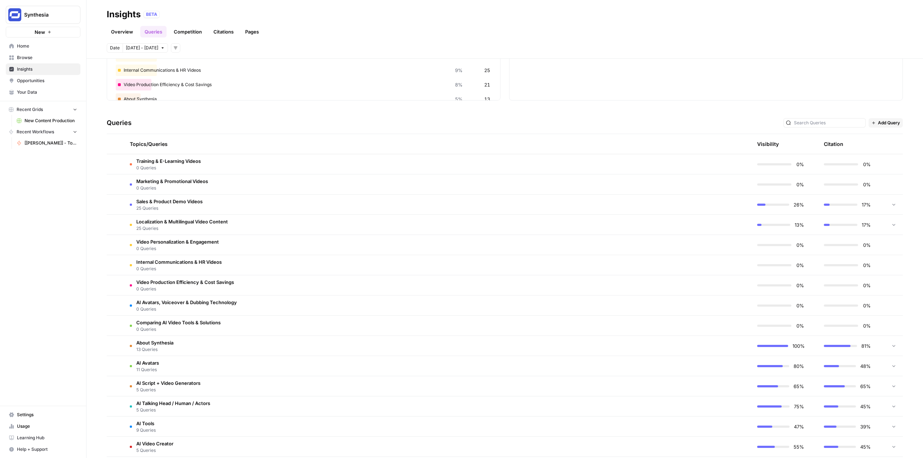
scroll to position [108, 0]
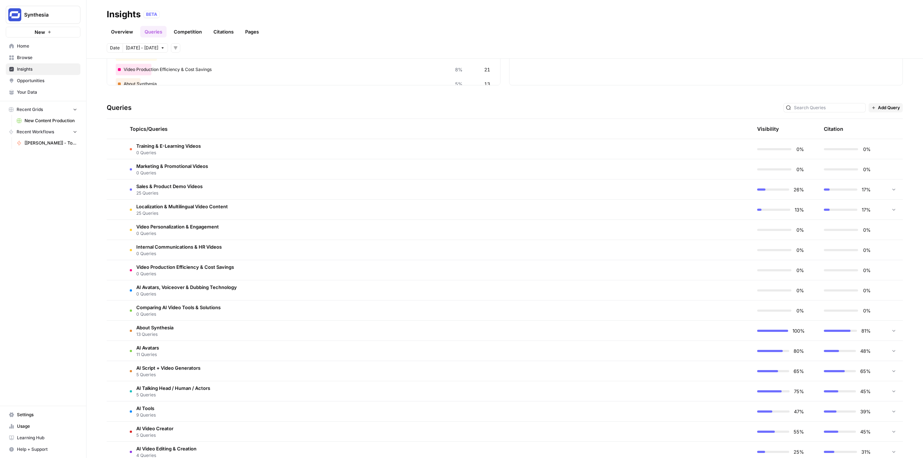
click at [187, 205] on span "Localization & Multilingual Video Content" at bounding box center [182, 206] width 92 height 7
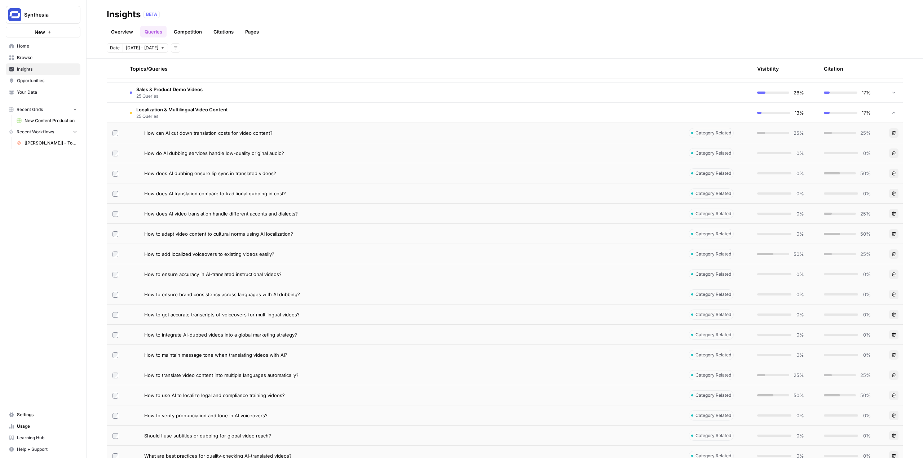
scroll to position [216, 0]
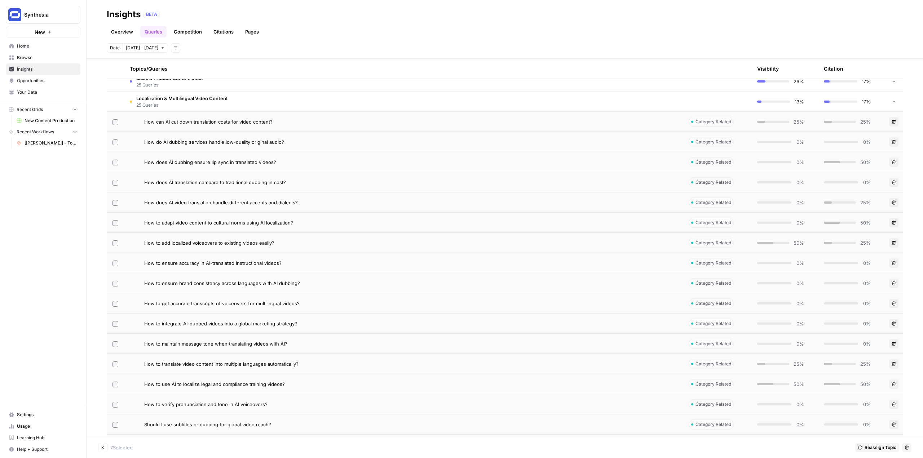
click at [116, 266] on td at bounding box center [115, 263] width 17 height 20
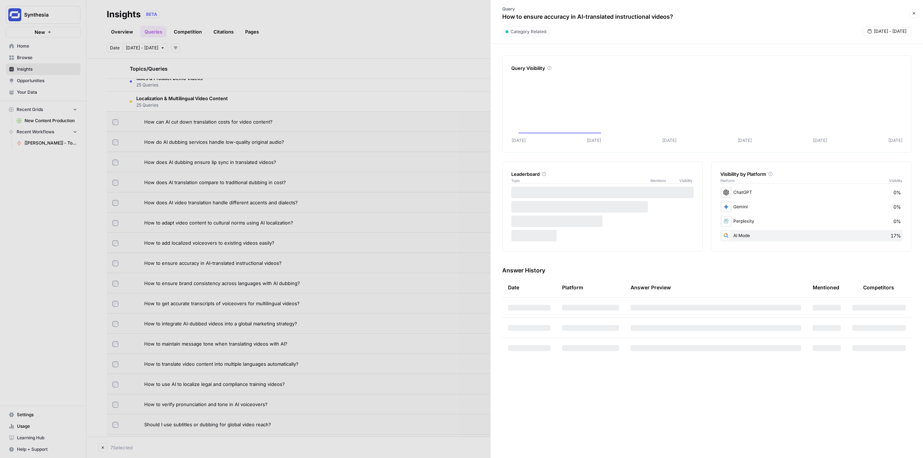
click at [116, 265] on div at bounding box center [461, 229] width 923 height 458
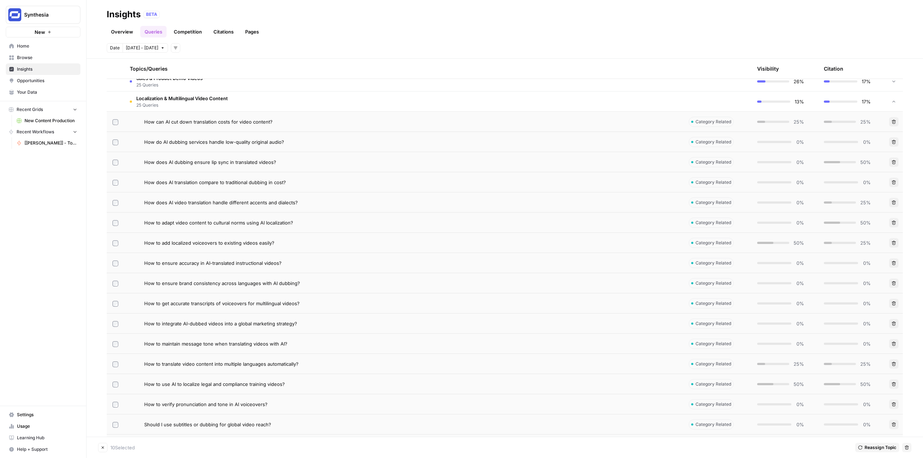
click at [115, 327] on td at bounding box center [115, 324] width 17 height 20
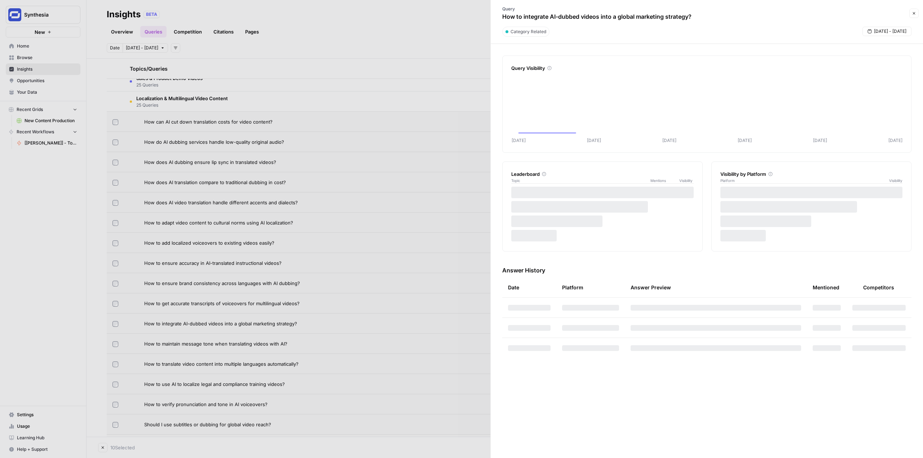
click at [115, 326] on div at bounding box center [461, 229] width 923 height 458
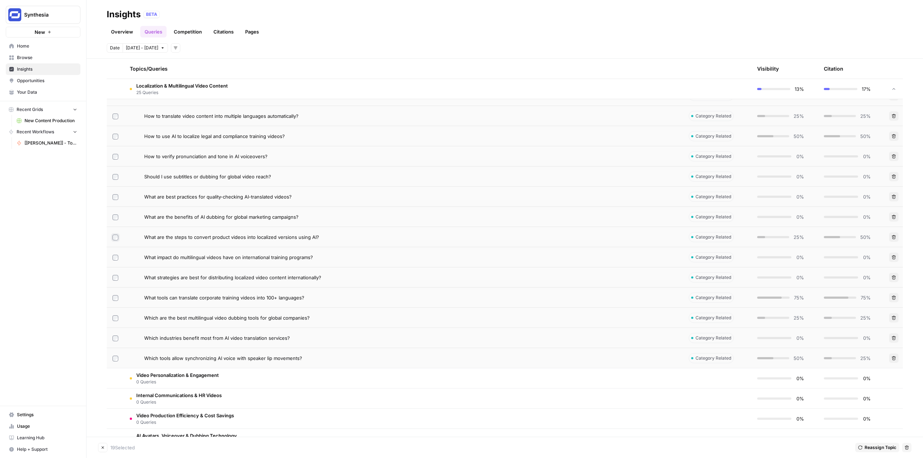
scroll to position [469, 0]
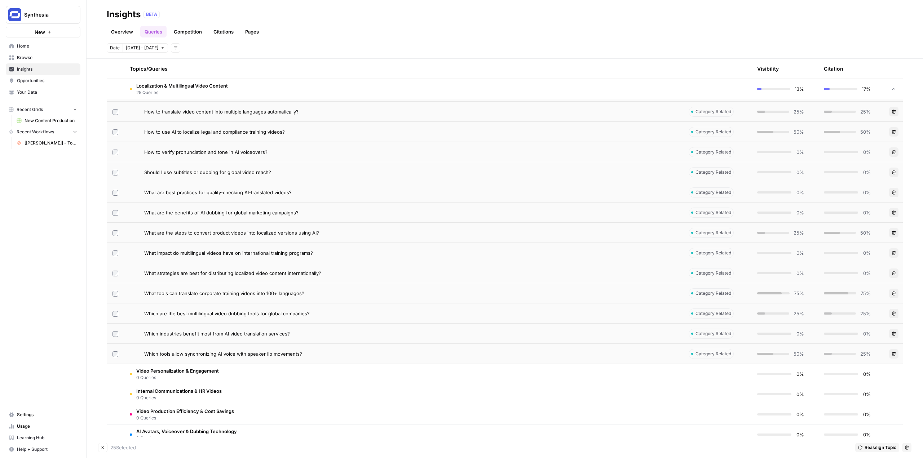
click at [907, 446] on icon "button" at bounding box center [907, 448] width 4 height 4
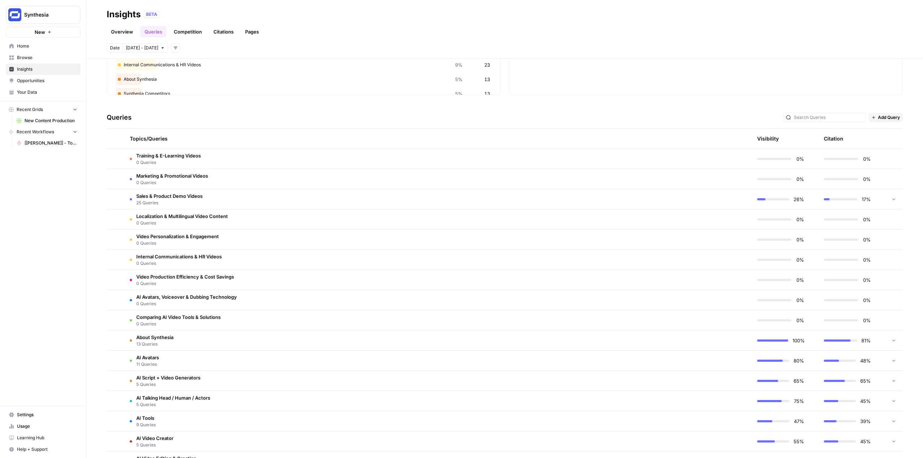
scroll to position [108, 0]
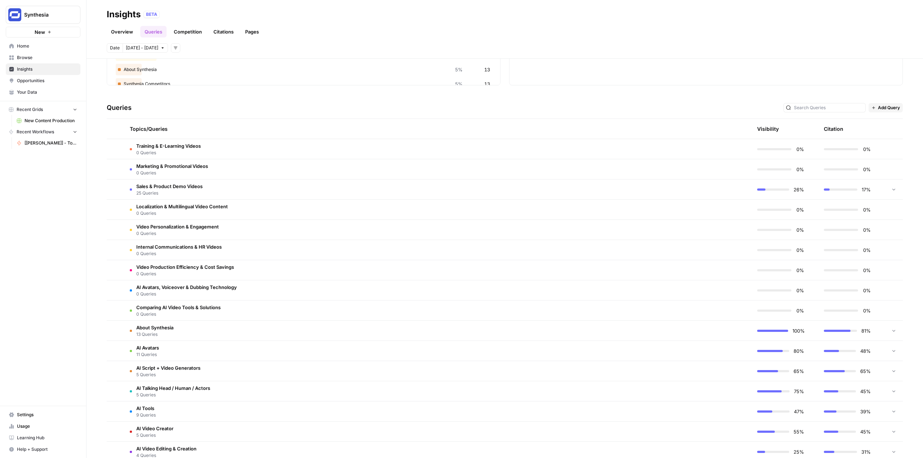
click at [156, 191] on span "25 Queries" at bounding box center [169, 193] width 66 height 6
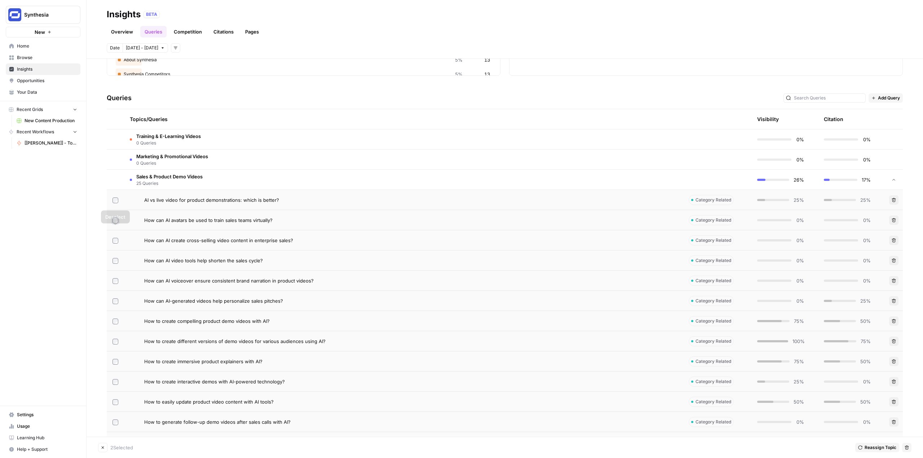
scroll to position [216, 0]
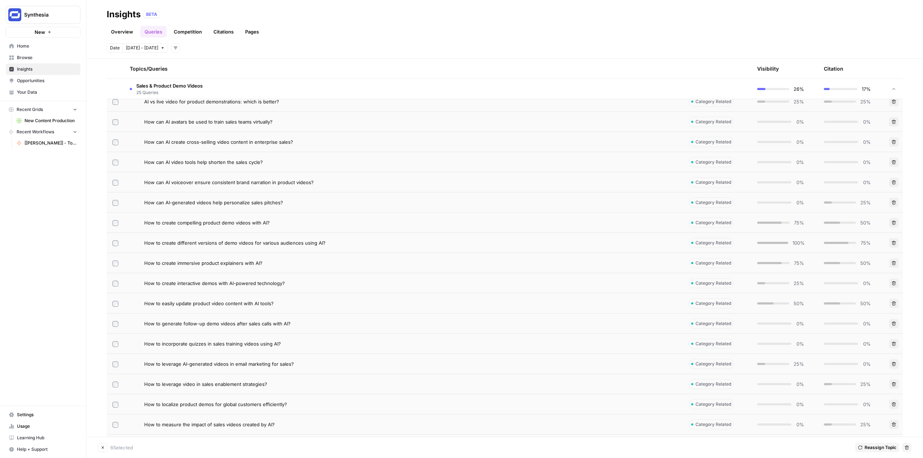
click at [116, 228] on td at bounding box center [115, 223] width 17 height 20
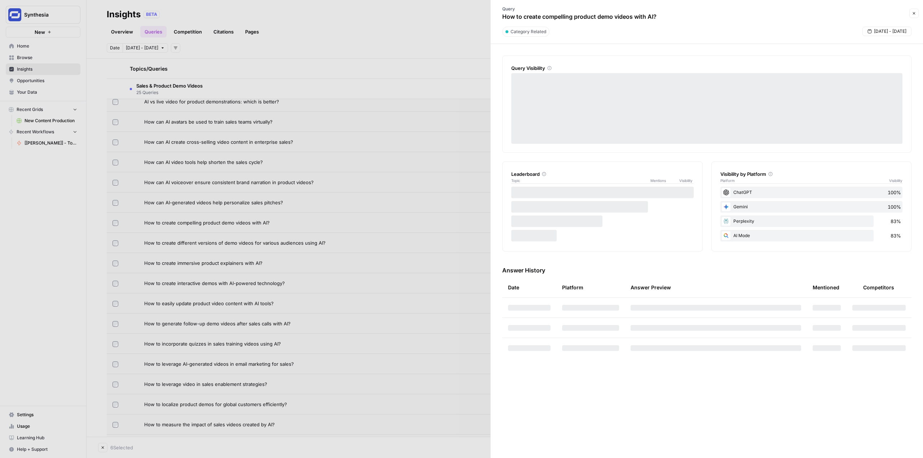
click at [115, 223] on div at bounding box center [461, 229] width 923 height 458
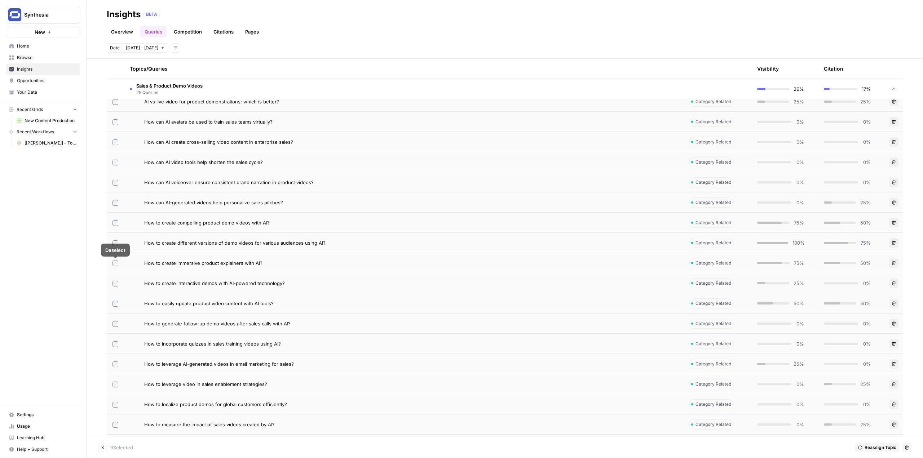
click at [116, 280] on label at bounding box center [115, 283] width 6 height 6
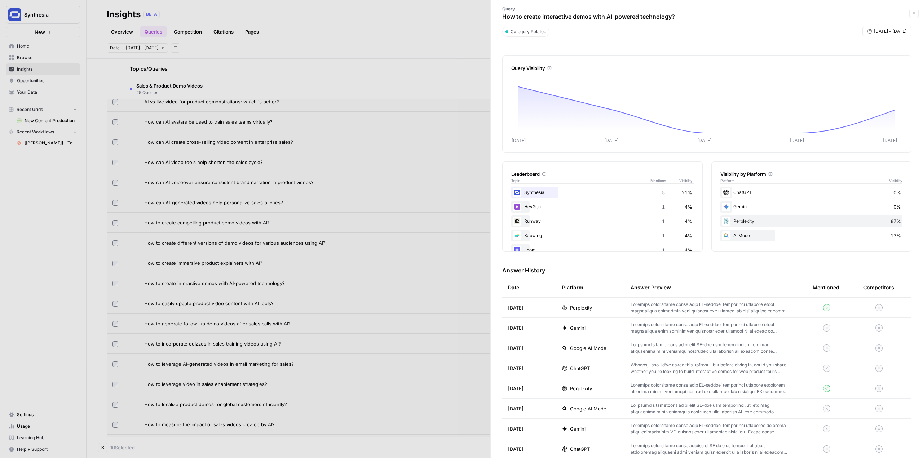
click at [115, 303] on div at bounding box center [461, 229] width 923 height 458
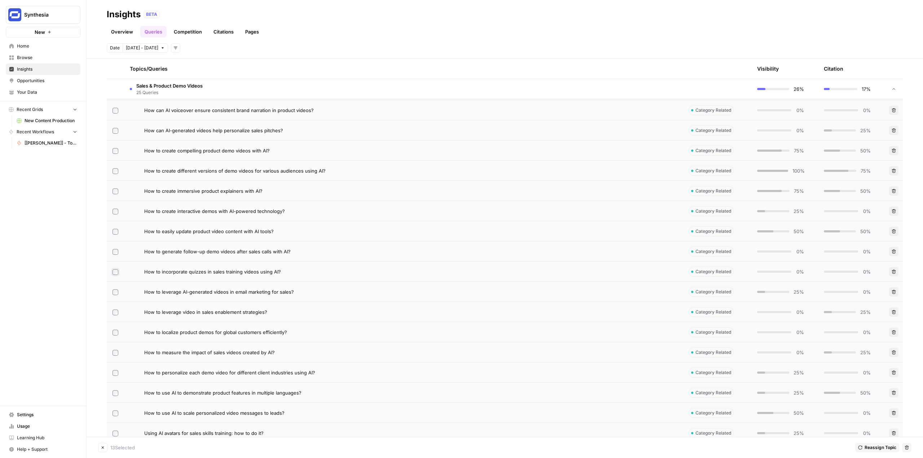
scroll to position [397, 0]
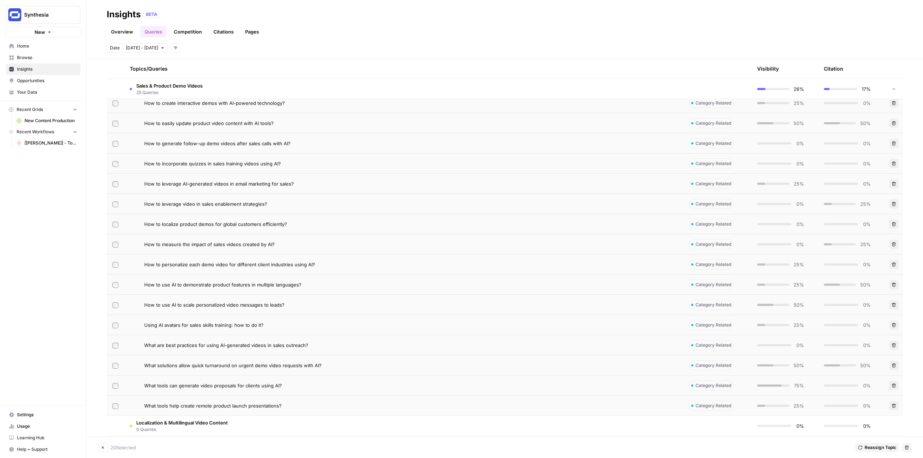
click at [114, 328] on td at bounding box center [115, 325] width 17 height 20
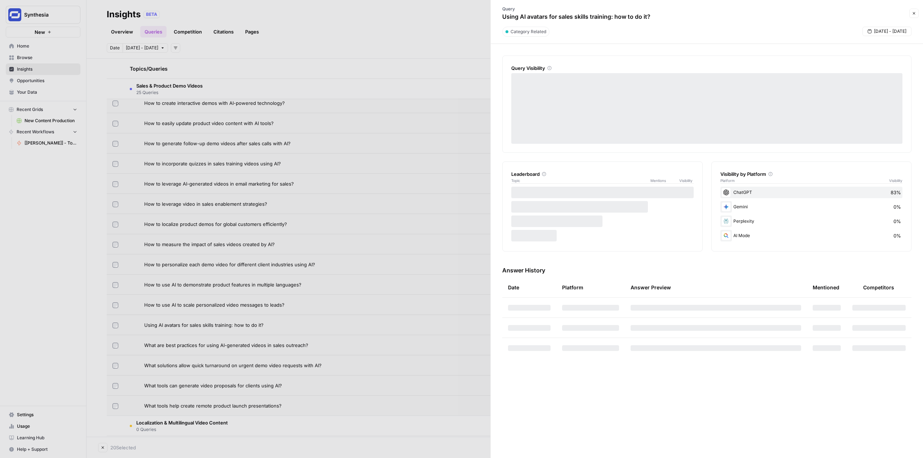
click at [114, 323] on div at bounding box center [461, 229] width 923 height 458
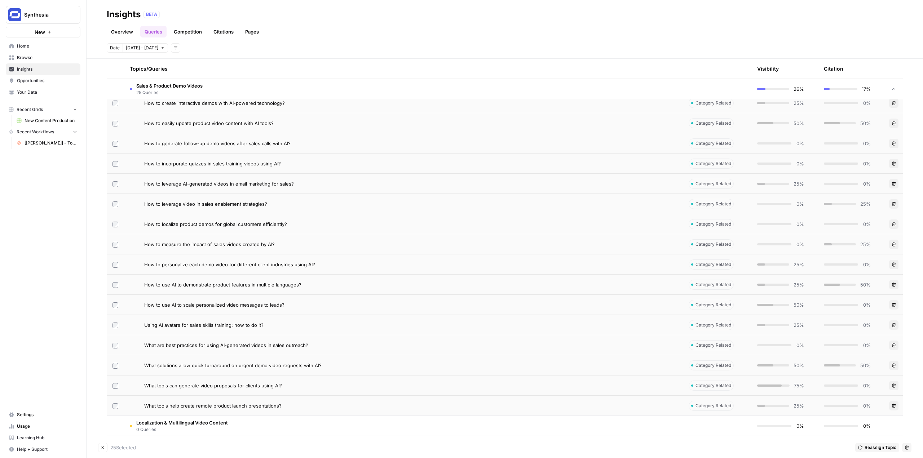
click at [909, 447] on button "Delete" at bounding box center [906, 447] width 9 height 9
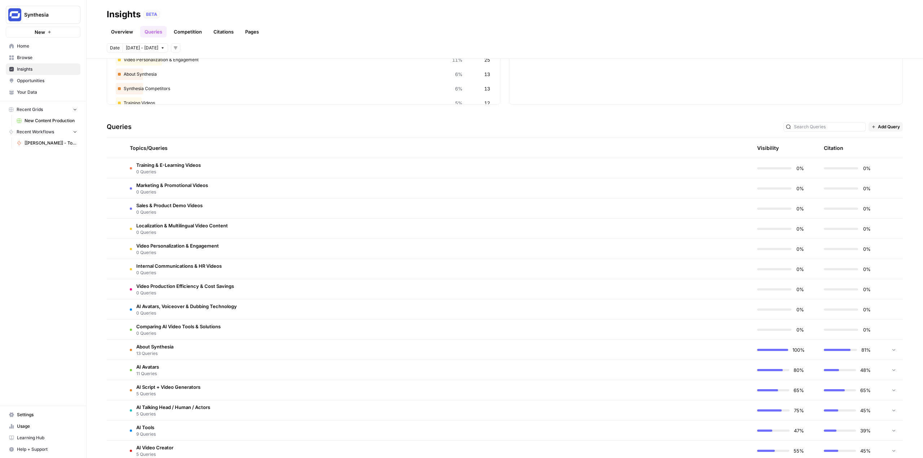
scroll to position [108, 0]
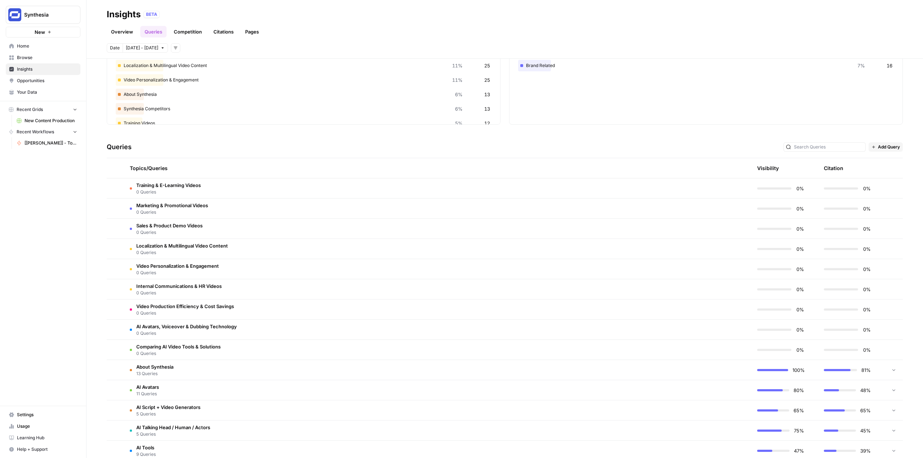
scroll to position [72, 0]
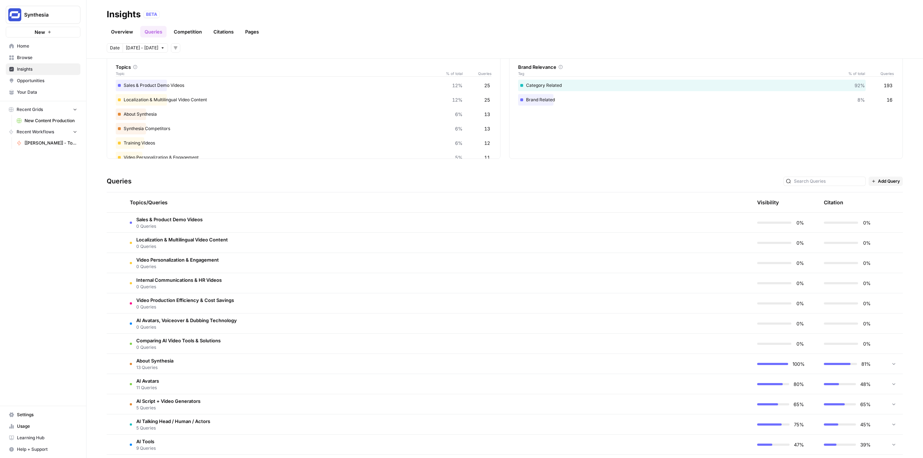
scroll to position [36, 0]
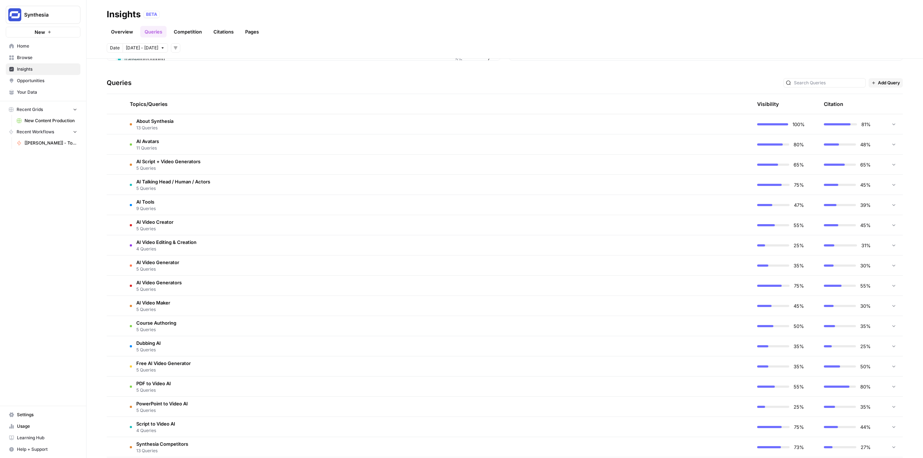
scroll to position [144, 0]
